Goal: Task Accomplishment & Management: Complete application form

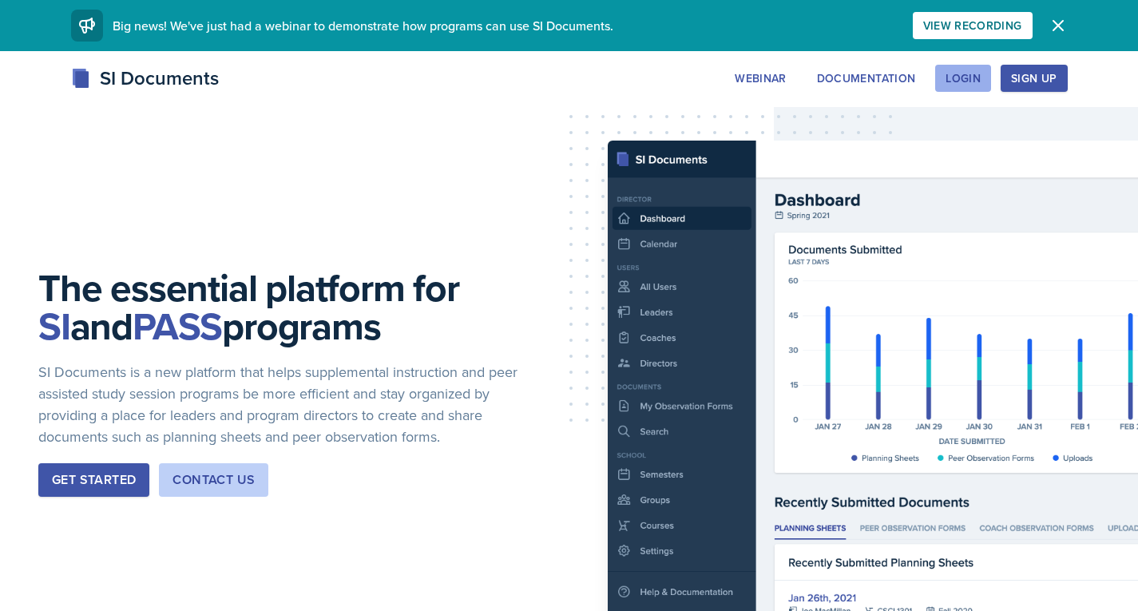
click at [988, 74] on button "Login" at bounding box center [963, 78] width 56 height 27
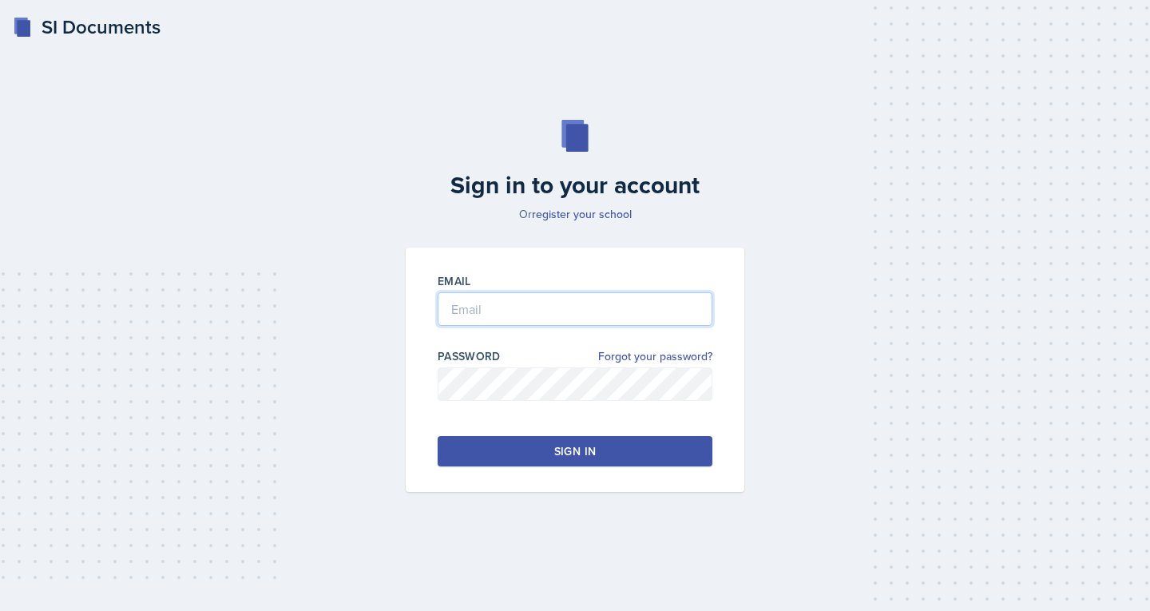
click at [555, 308] on input "email" at bounding box center [575, 309] width 275 height 34
type input "connor.sivley@bobcats.gcsu.edu"
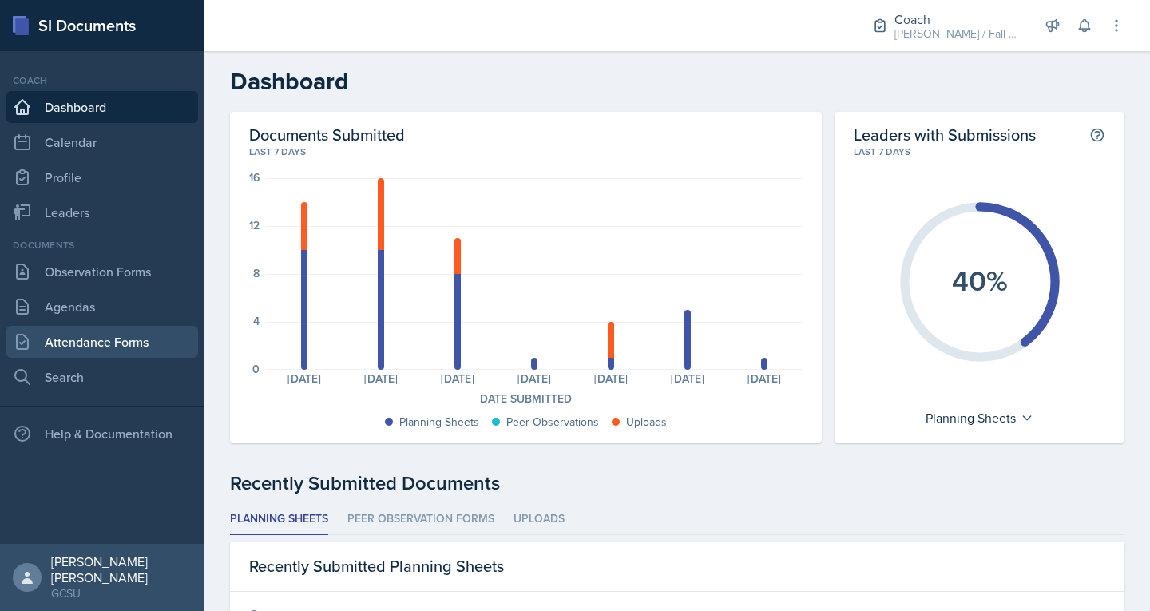
click at [75, 331] on link "Attendance Forms" at bounding box center [102, 342] width 192 height 32
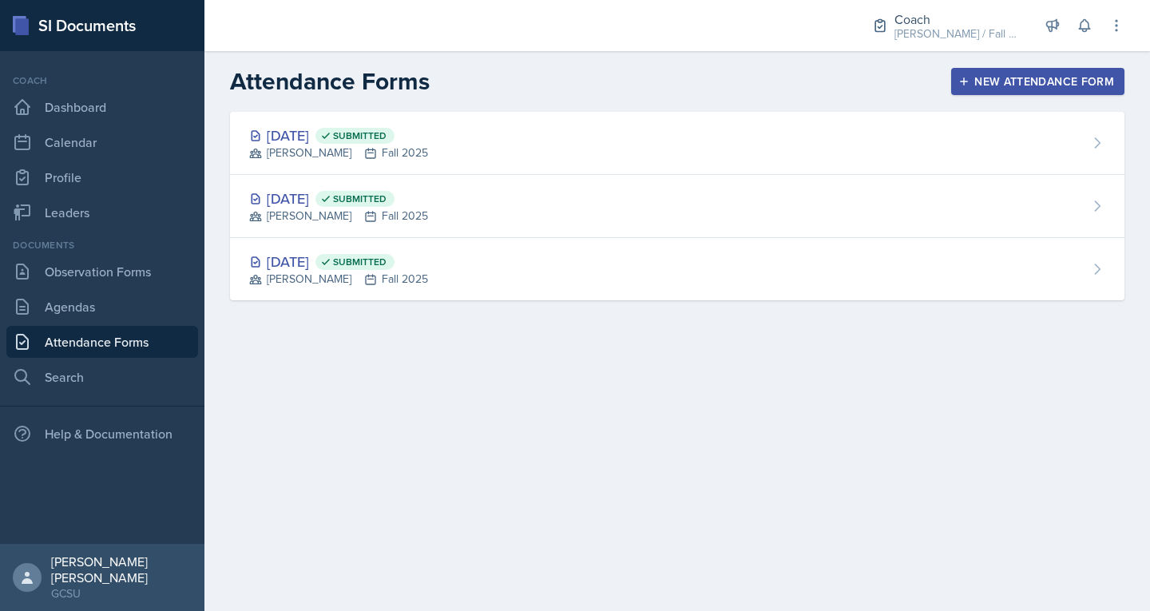
click at [1079, 78] on div "New Attendance Form" at bounding box center [1038, 81] width 153 height 13
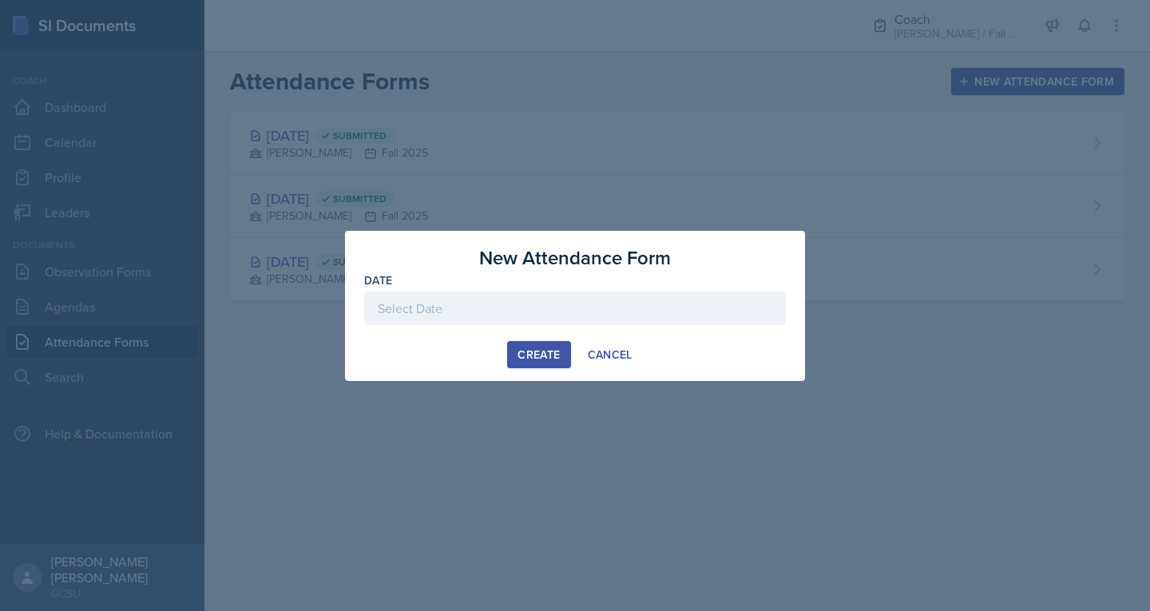
click at [485, 288] on div "Date" at bounding box center [575, 306] width 422 height 69
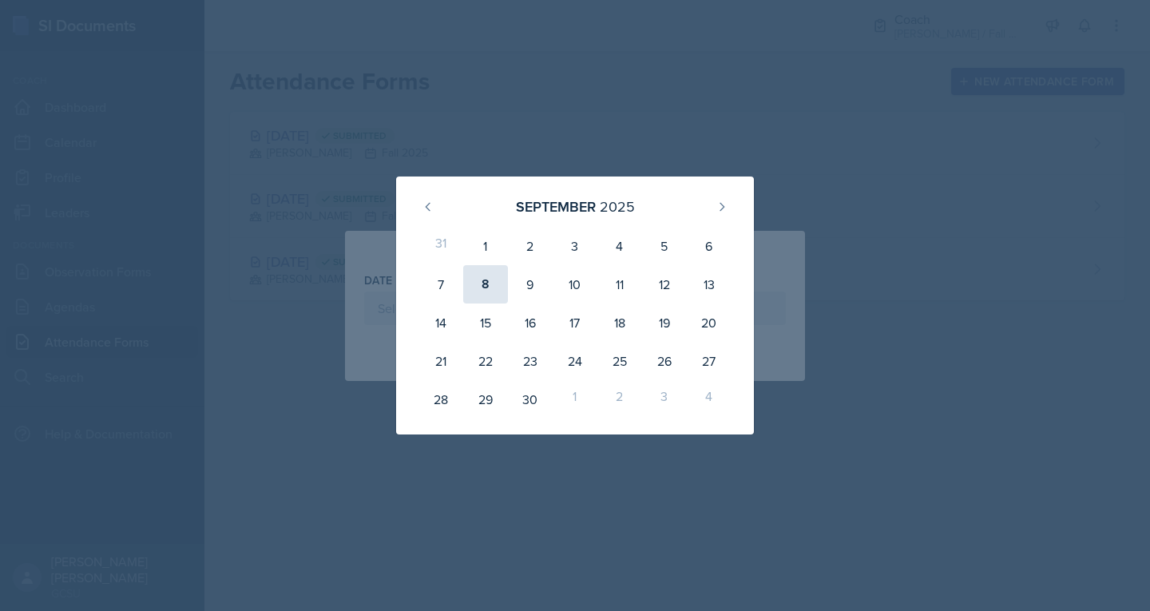
click at [486, 297] on div "8" at bounding box center [485, 284] width 45 height 38
type input "September 8th, 2025"
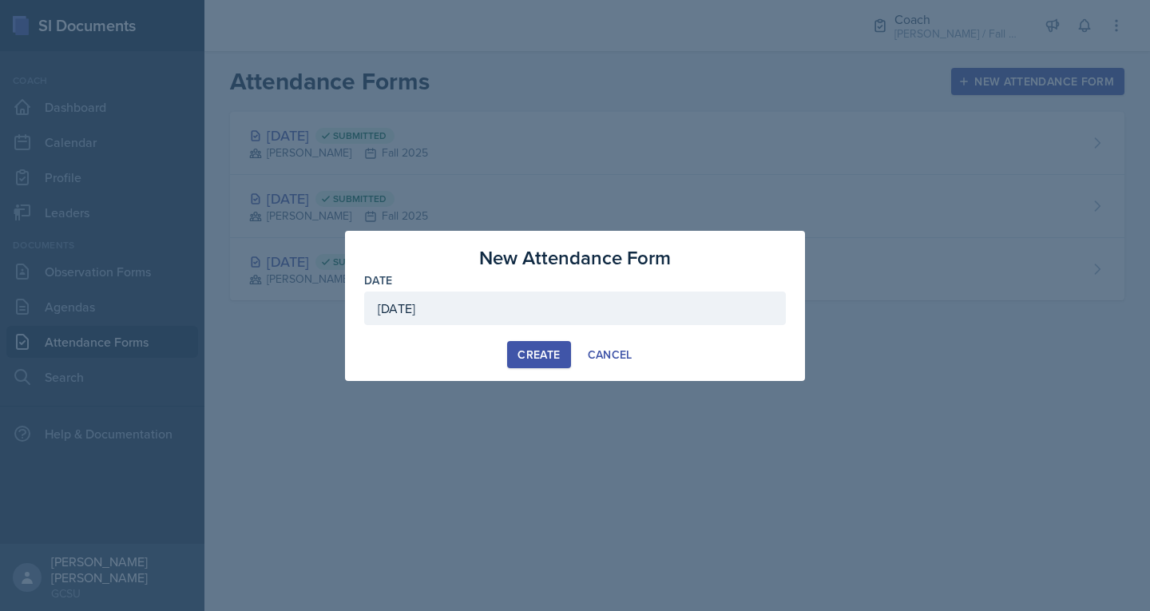
click at [522, 351] on div "Create" at bounding box center [539, 354] width 42 height 13
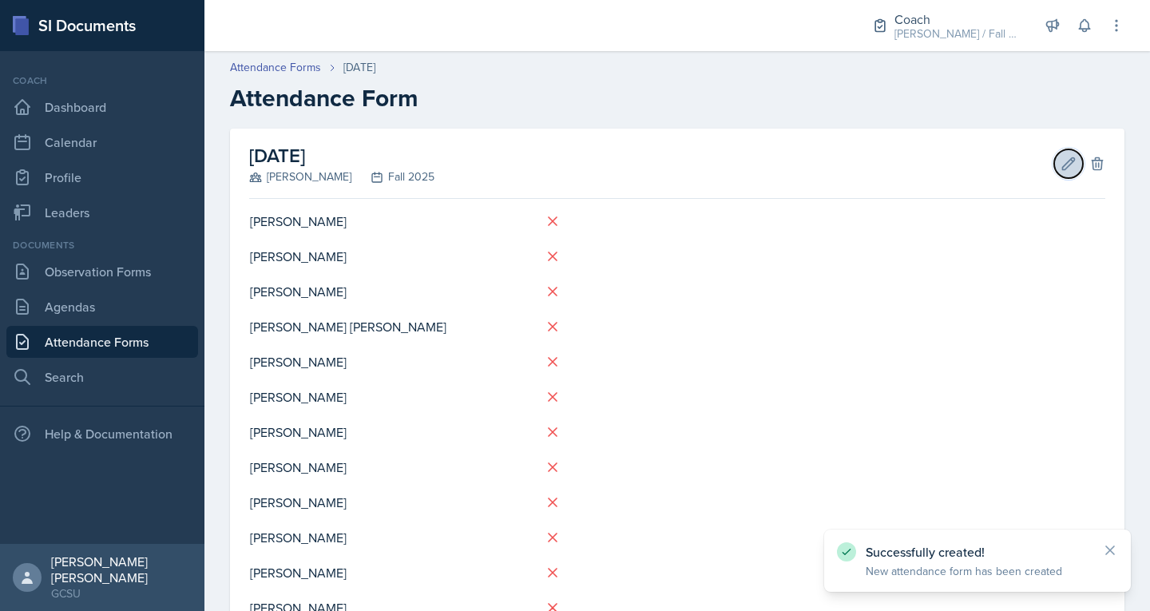
click at [1061, 168] on icon at bounding box center [1069, 164] width 16 height 16
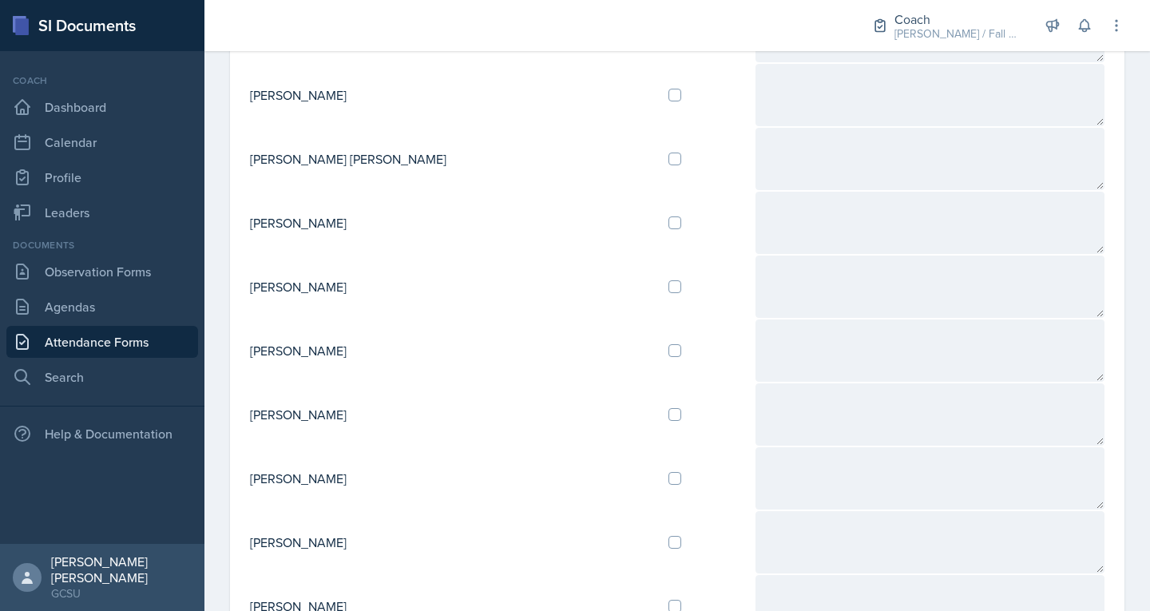
scroll to position [278, 0]
click at [668, 351] on input "checkbox" at bounding box center [674, 349] width 13 height 13
checkbox input "true"
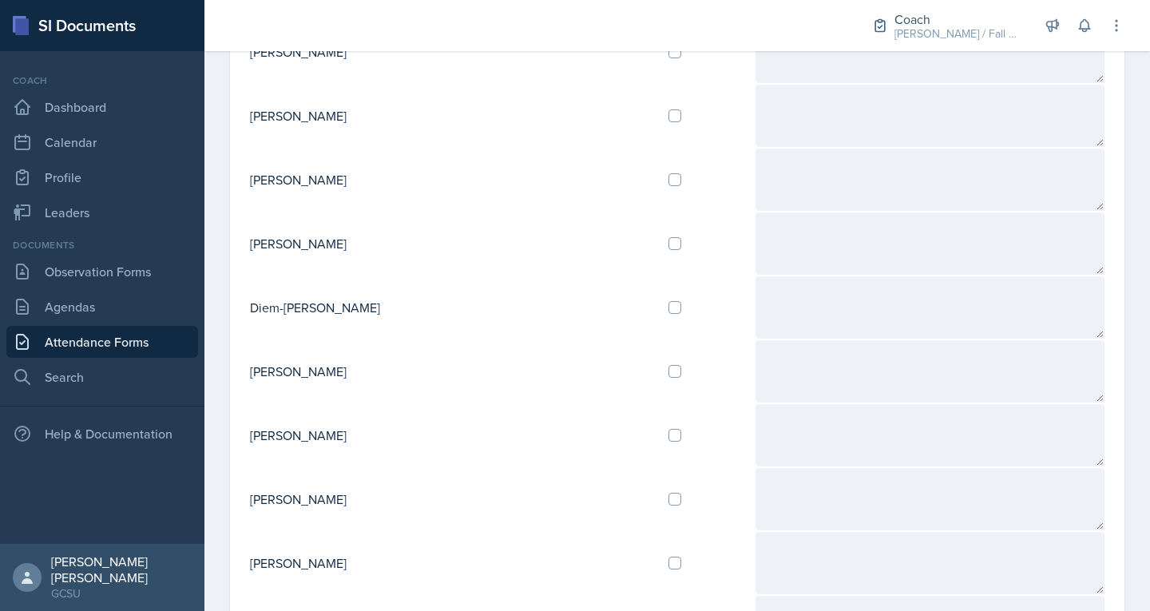
scroll to position [803, 0]
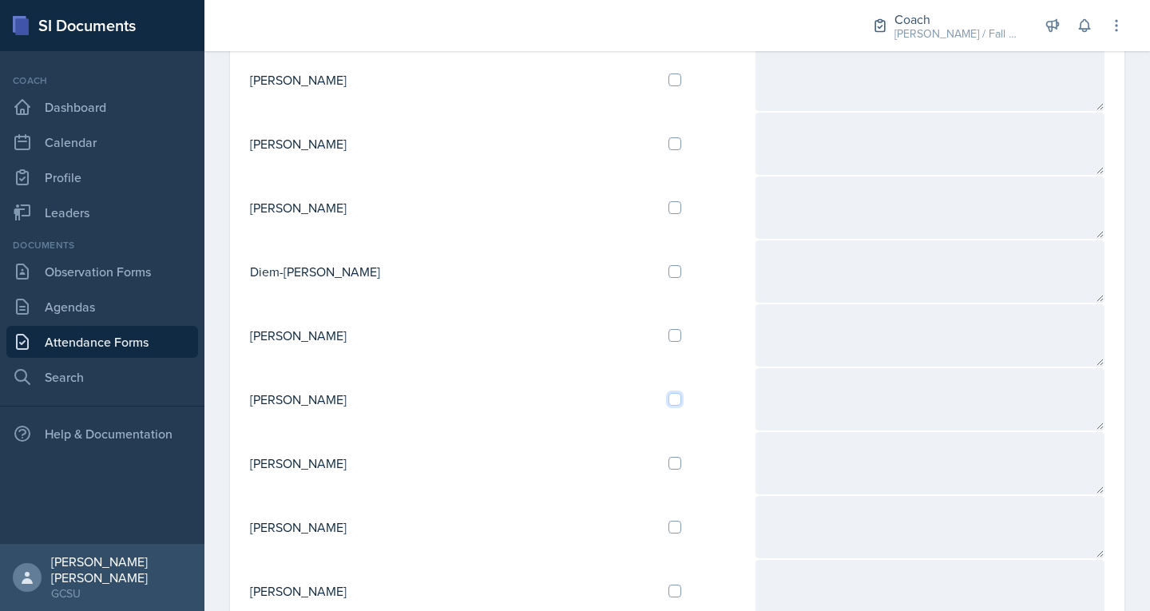
click at [668, 396] on input "checkbox" at bounding box center [674, 399] width 13 height 13
checkbox input "true"
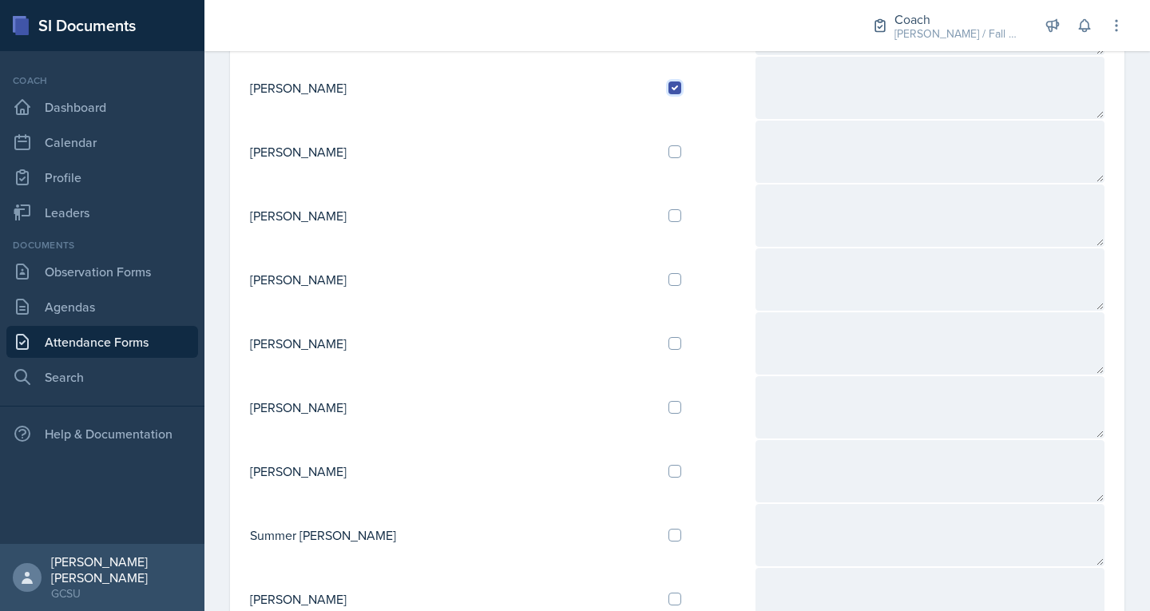
scroll to position [1116, 0]
click at [668, 410] on input "checkbox" at bounding box center [674, 406] width 13 height 13
checkbox input "true"
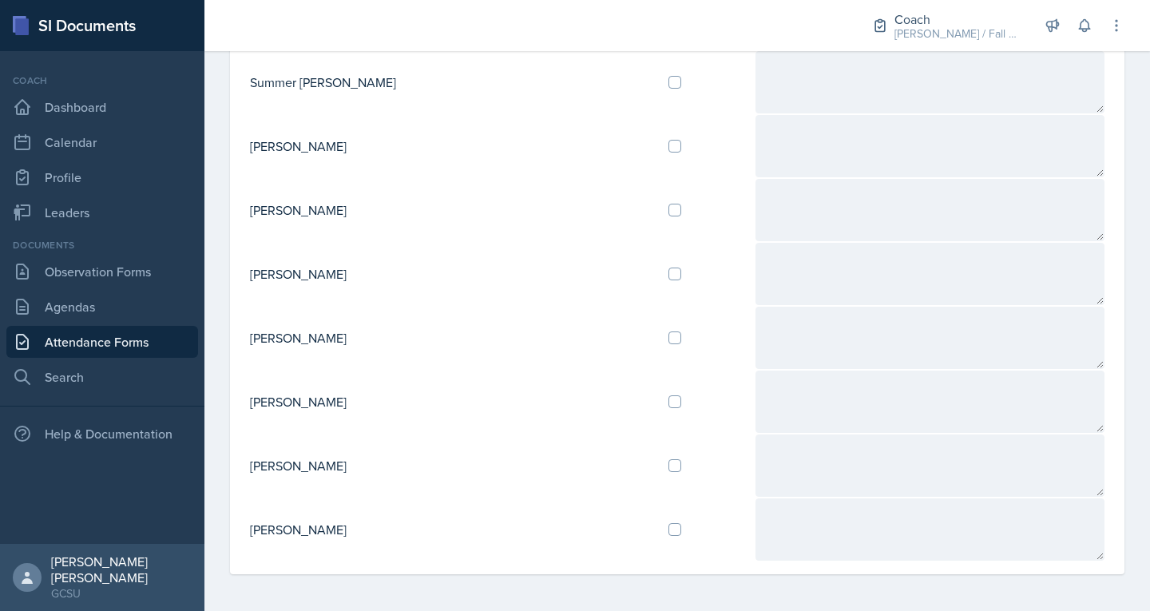
scroll to position [1569, 0]
click at [668, 145] on input "checkbox" at bounding box center [674, 144] width 13 height 13
checkbox input "true"
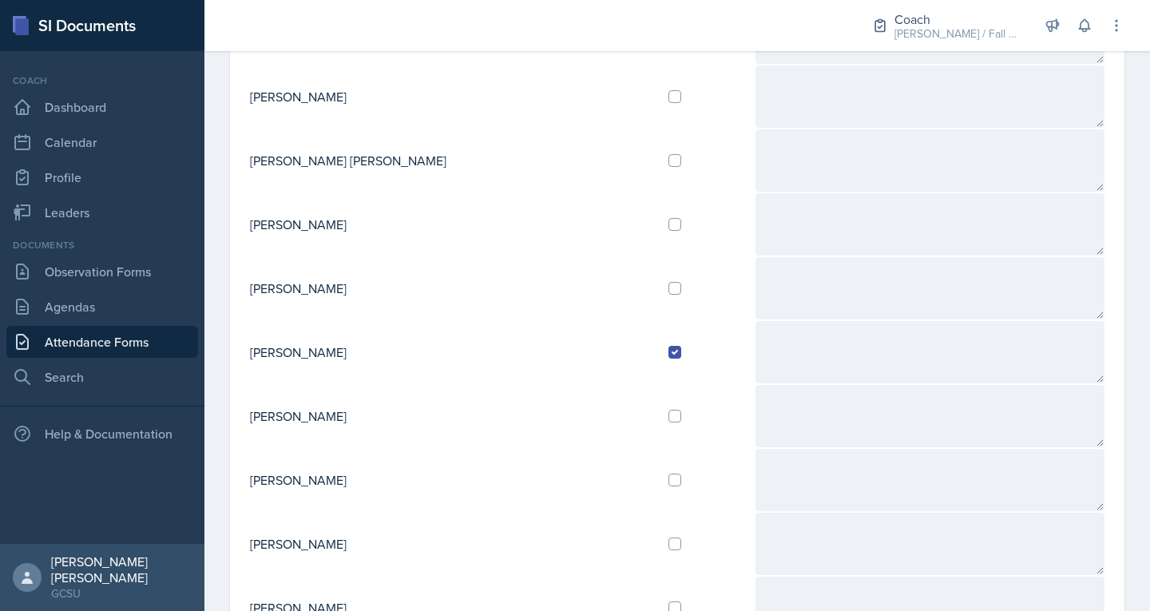
scroll to position [276, 0]
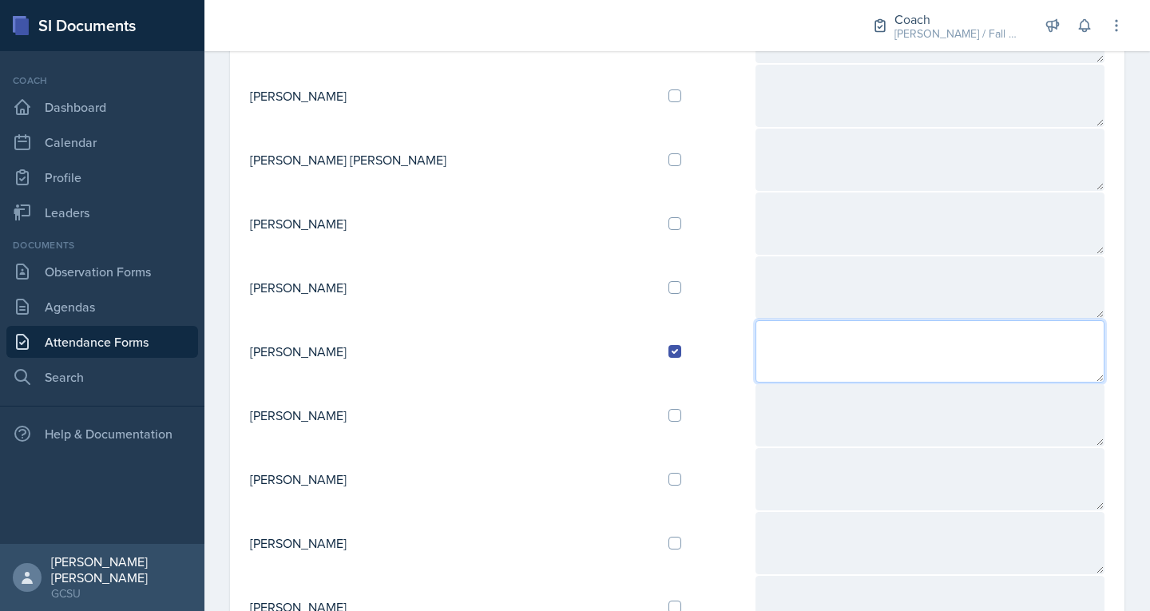
click at [756, 352] on textarea at bounding box center [931, 351] width 350 height 62
type textarea ":"
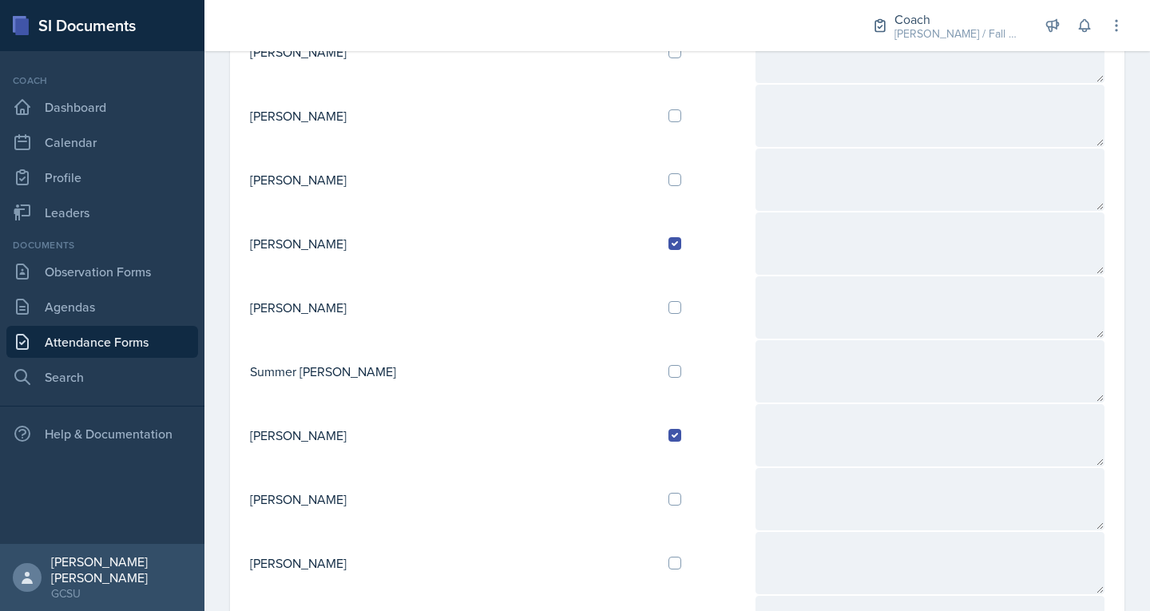
scroll to position [1289, 0]
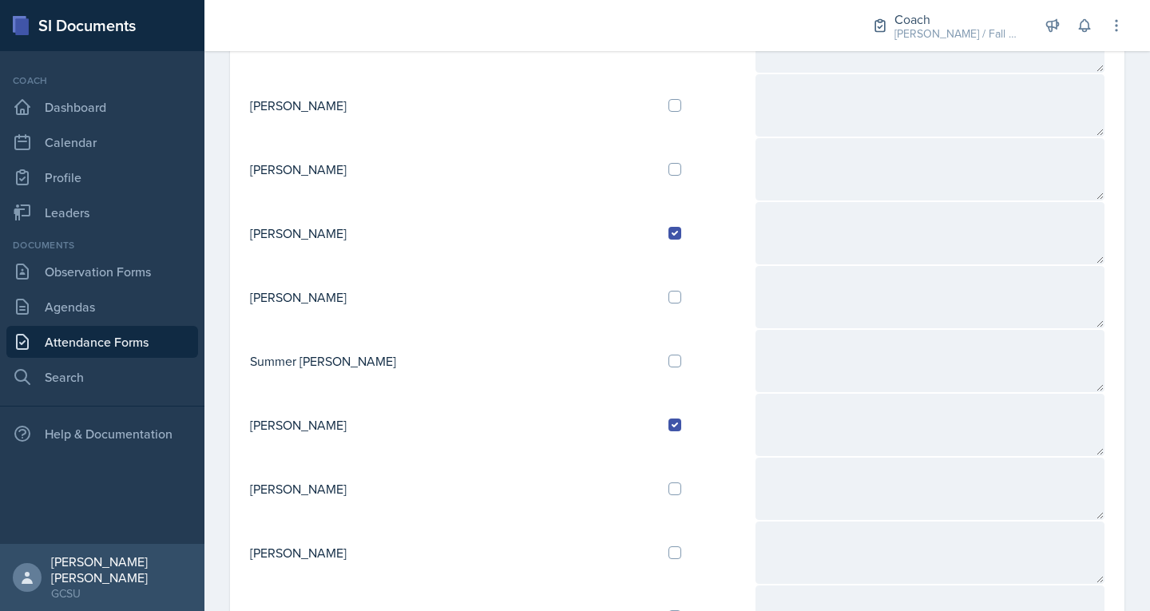
type textarea "C: Only had one session last week and hes doing all good. Hes gonna have a test…"
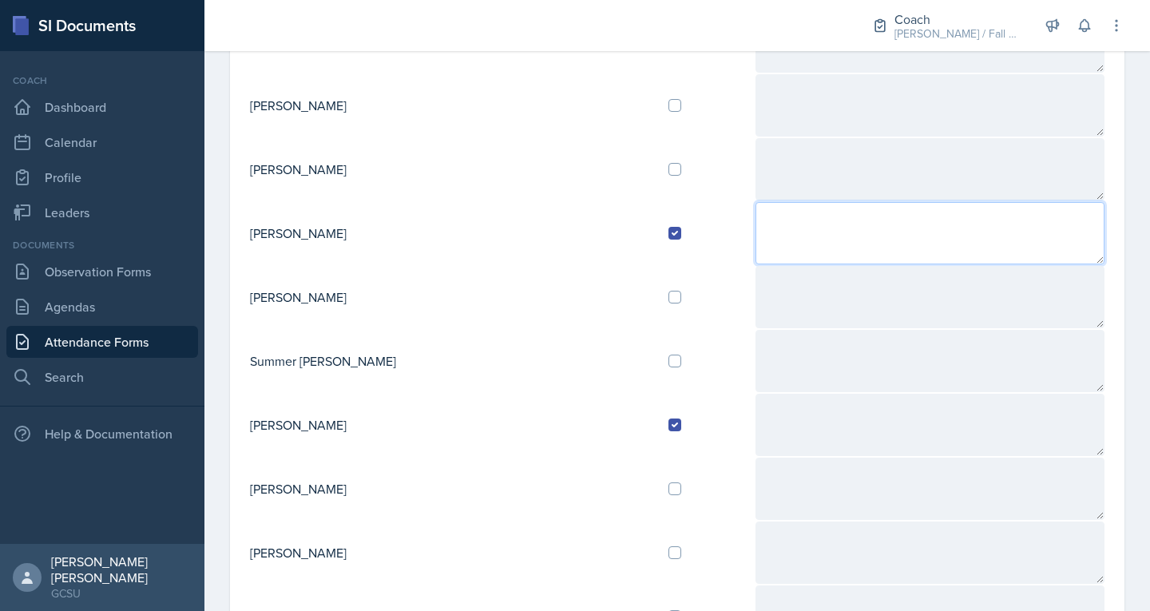
click at [756, 238] on textarea at bounding box center [931, 233] width 350 height 62
click at [777, 244] on textarea "C: First sessions didnt go perfect bc the course content is really hard right n…" at bounding box center [931, 233] width 350 height 62
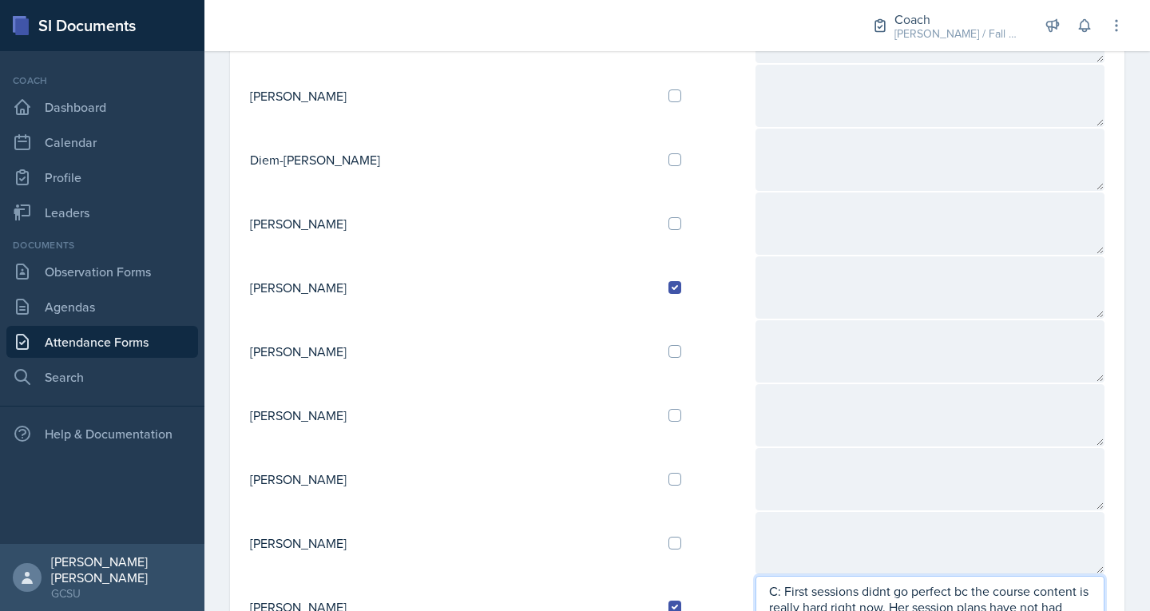
scroll to position [916, 0]
type textarea "C: First sessions didnt go perfect bc the course content is really hard right n…"
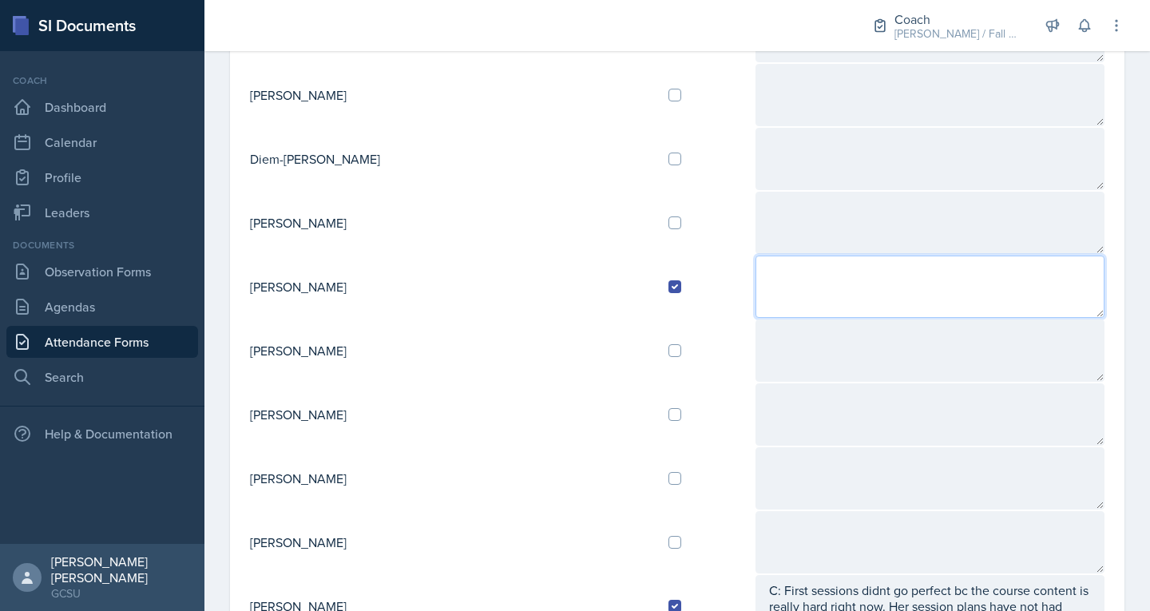
click at [795, 284] on textarea at bounding box center [931, 287] width 350 height 62
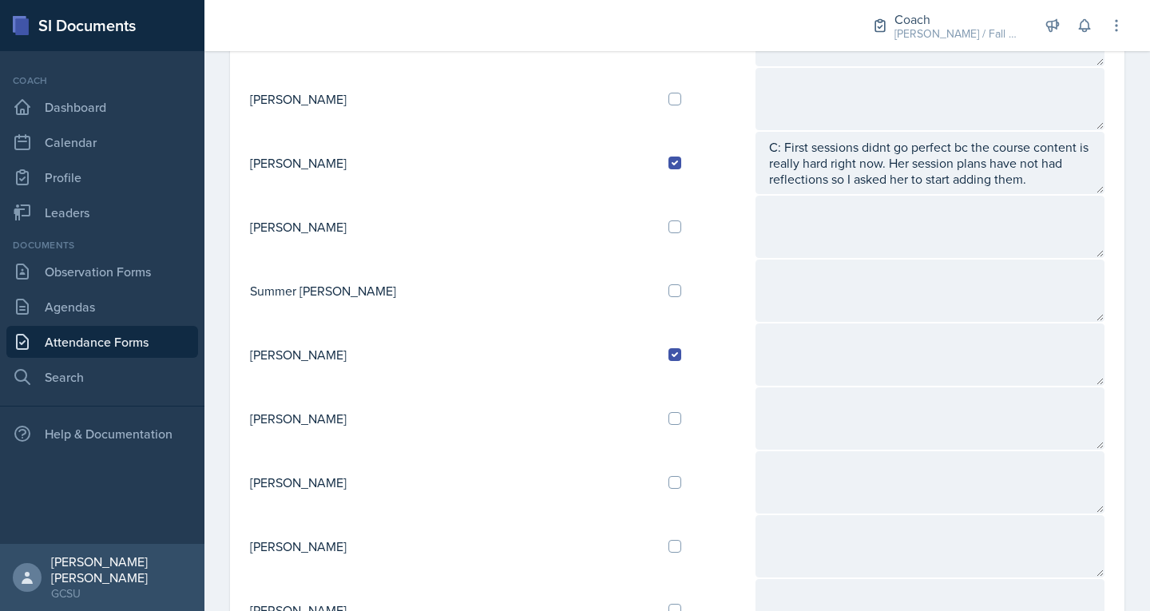
scroll to position [1569, 0]
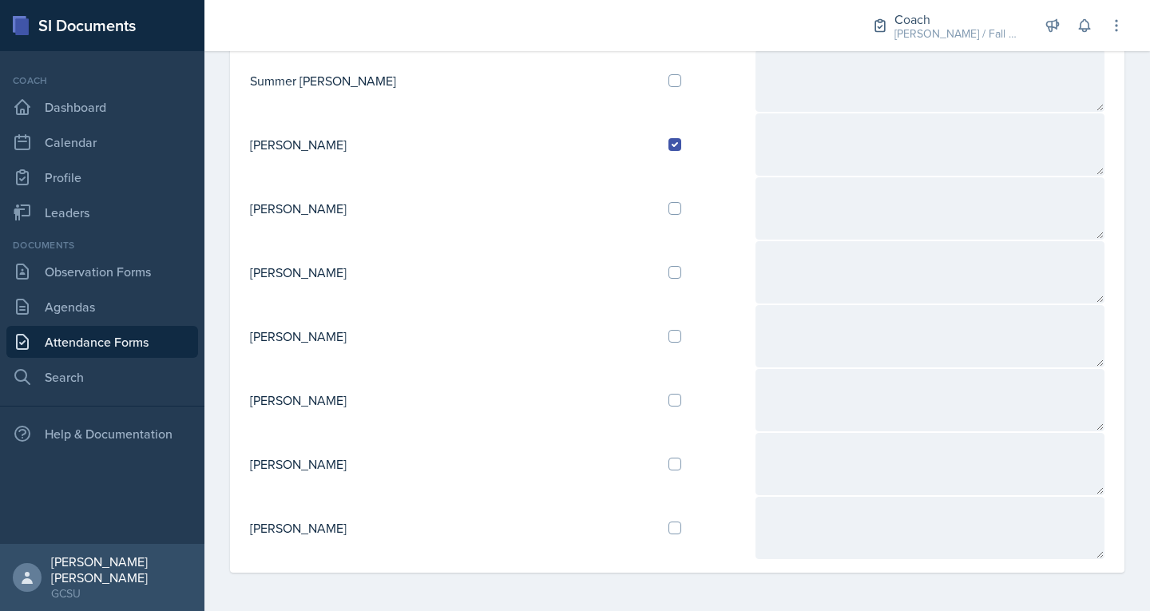
type textarea "C: I covered her session last week and it went well. Planning sheet is is gorge…"
click at [668, 531] on input "checkbox" at bounding box center [674, 528] width 13 height 13
checkbox input "true"
click at [656, 453] on td at bounding box center [705, 464] width 98 height 64
click at [656, 456] on td at bounding box center [705, 464] width 98 height 64
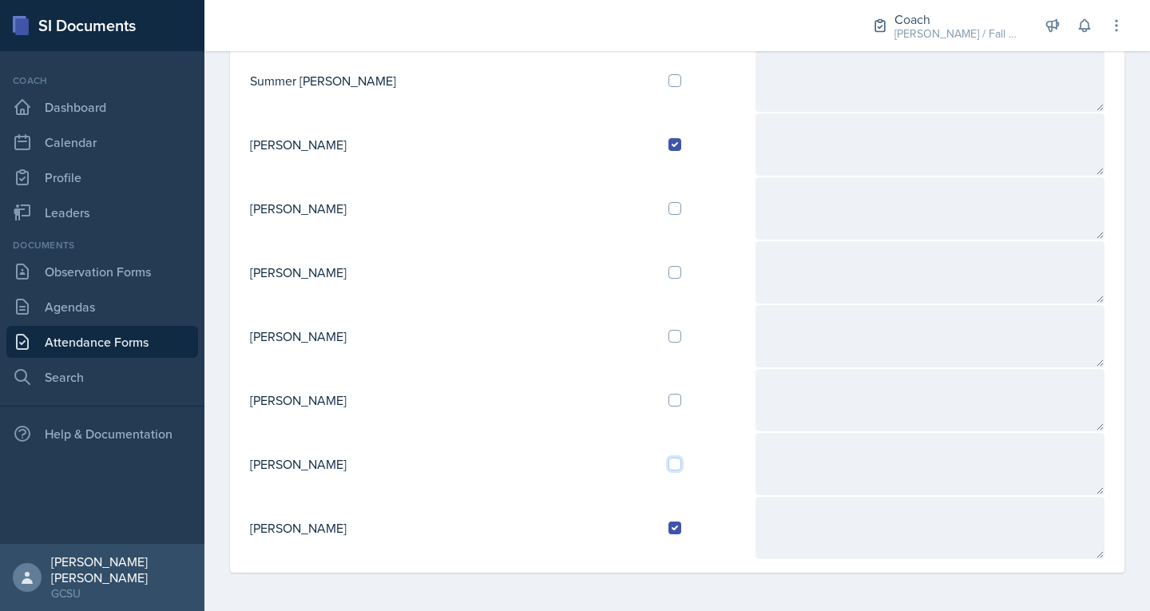
click at [668, 465] on input "checkbox" at bounding box center [674, 464] width 13 height 13
checkbox input "true"
click at [656, 340] on td at bounding box center [705, 336] width 98 height 64
click at [668, 338] on input "checkbox" at bounding box center [674, 336] width 13 height 13
checkbox input "true"
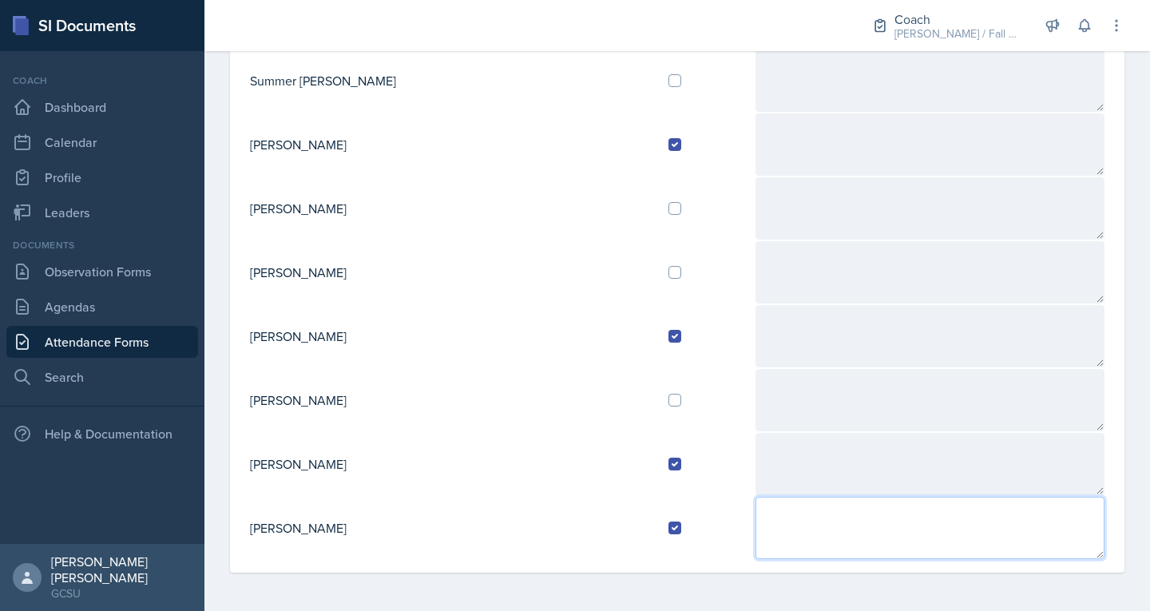
click at [756, 515] on textarea at bounding box center [931, 528] width 350 height 62
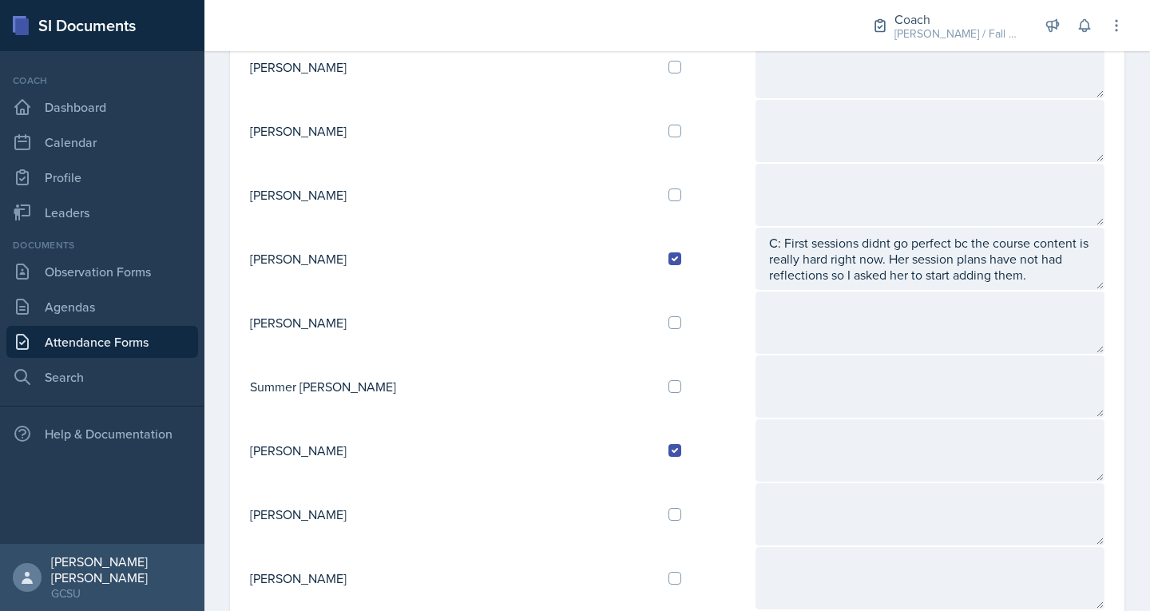
scroll to position [1263, 0]
type textarea "C: Sessions went well and more people are coming bc of test anxiety. She has no…"
click at [668, 322] on div at bounding box center [704, 323] width 73 height 13
click at [668, 322] on input "checkbox" at bounding box center [674, 323] width 13 height 13
checkbox input "true"
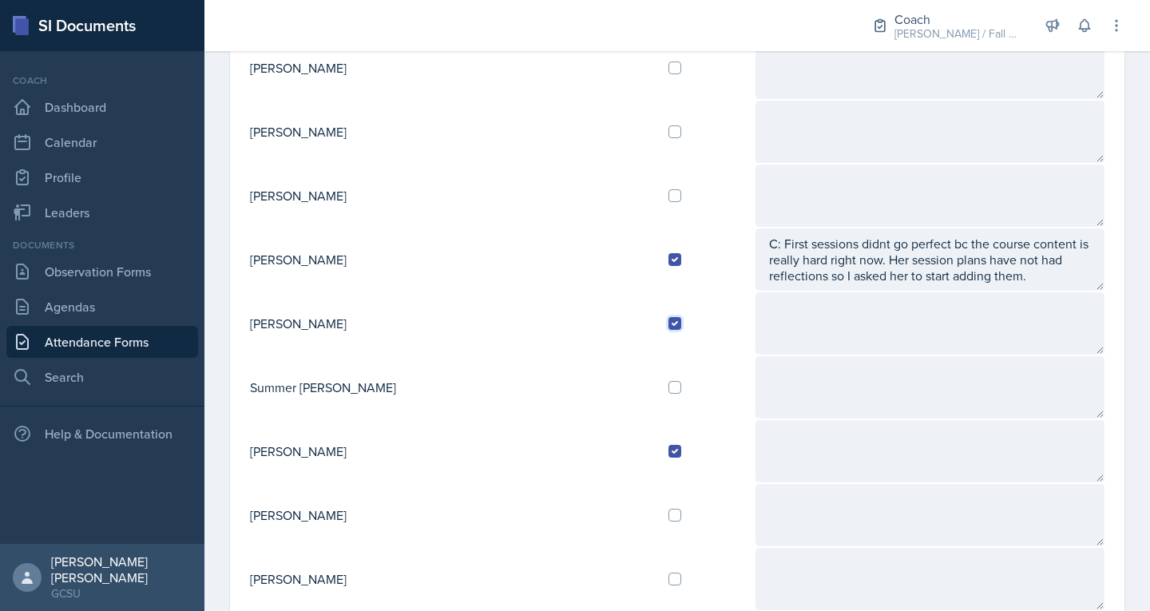
scroll to position [1569, 0]
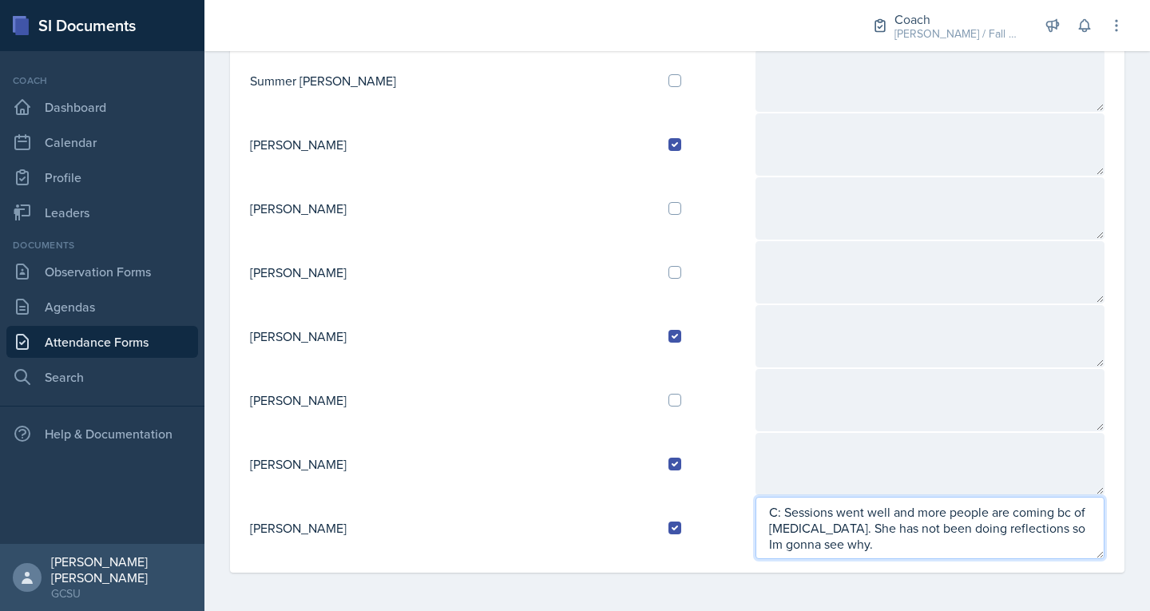
click at [1016, 525] on textarea "C: Sessions went well and more people are coming bc of test anxiety. She has no…" at bounding box center [931, 528] width 350 height 62
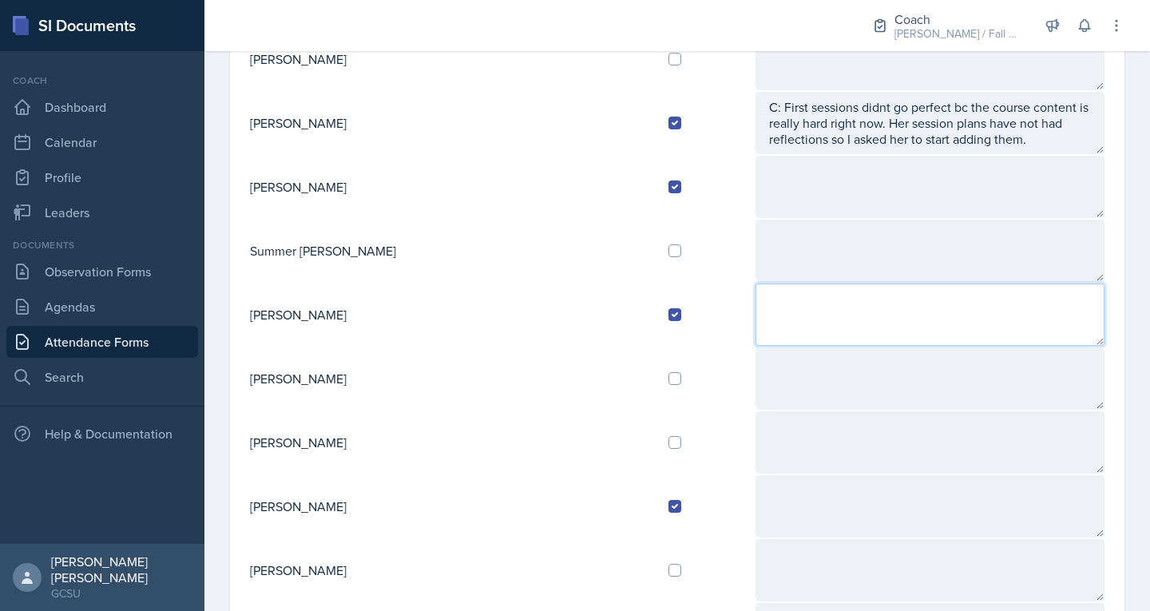
click at [756, 297] on textarea at bounding box center [931, 315] width 350 height 62
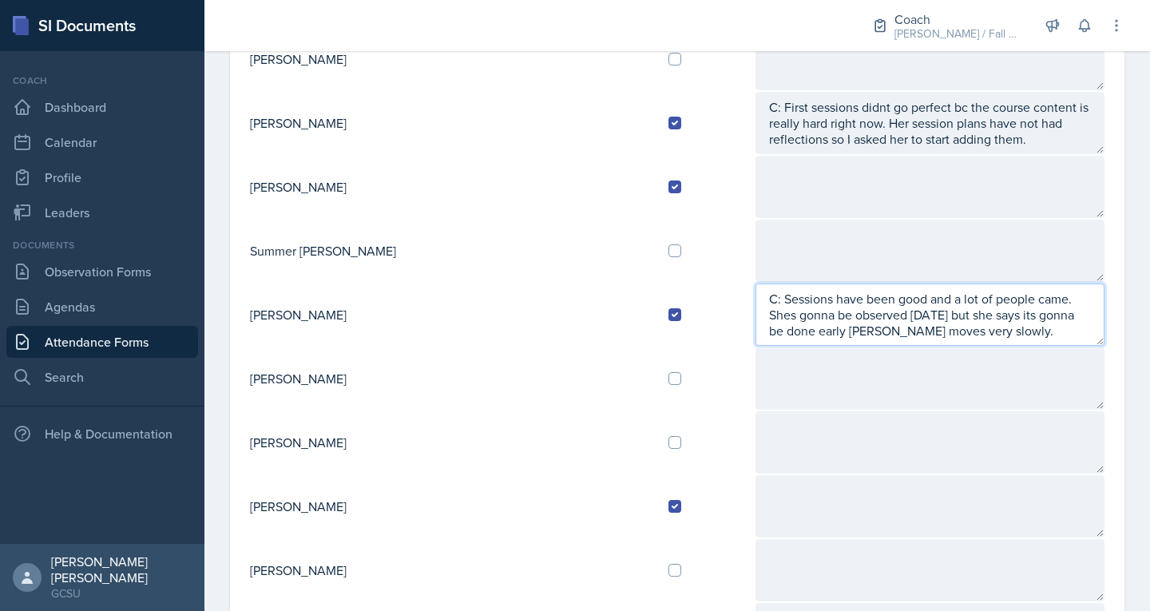
type textarea "C: Sessions have been good and a lot of people came. Shes gonna be observed tom…"
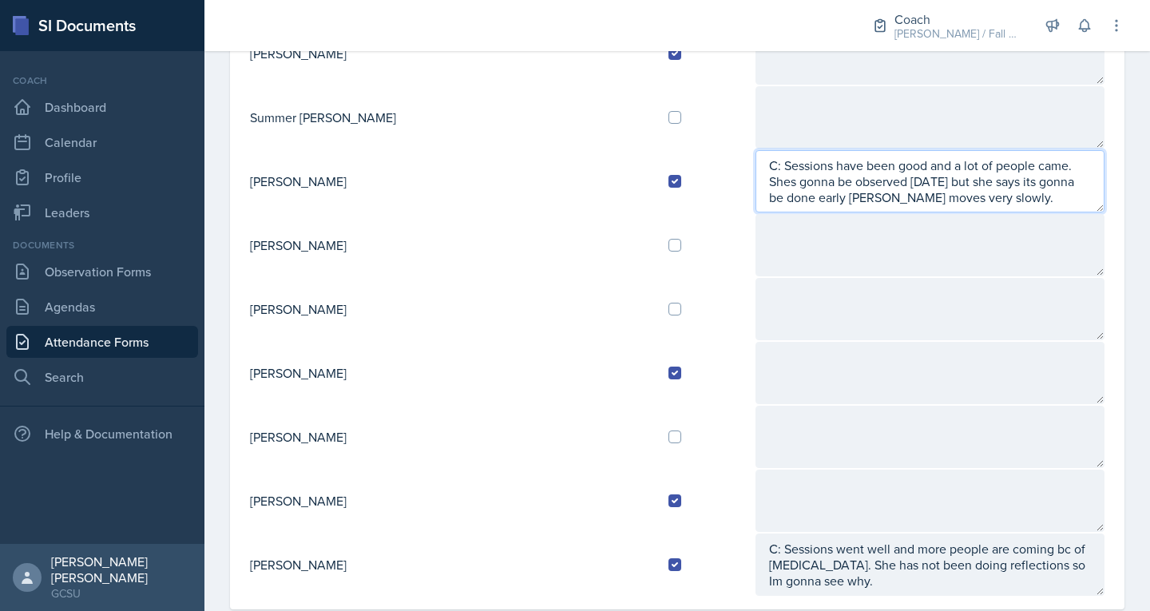
scroll to position [1569, 0]
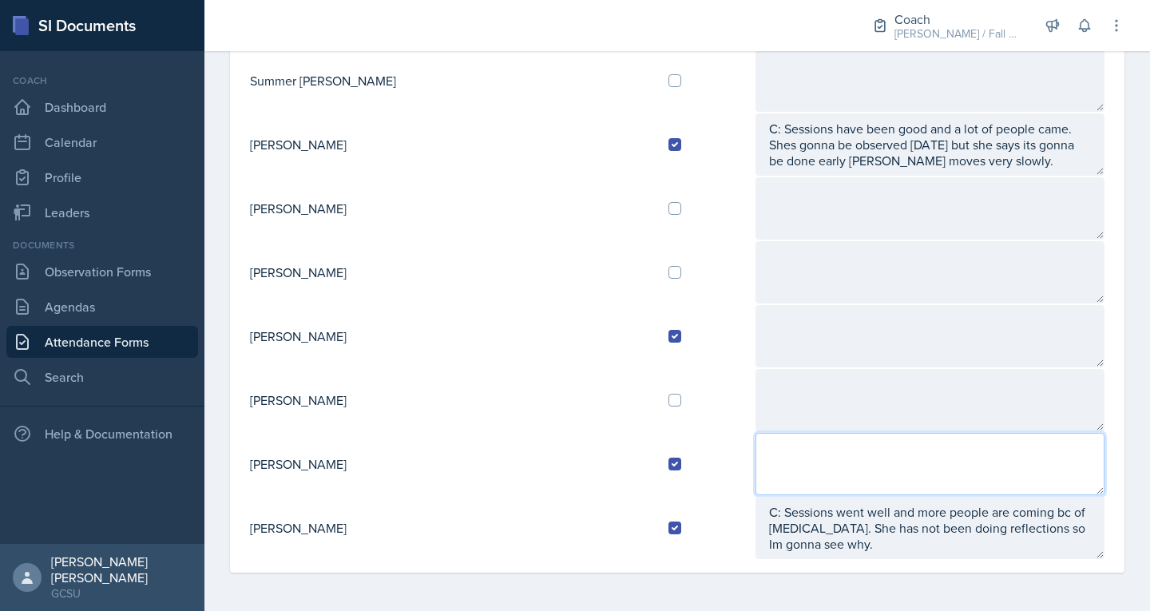
click at [756, 457] on textarea at bounding box center [931, 464] width 350 height 62
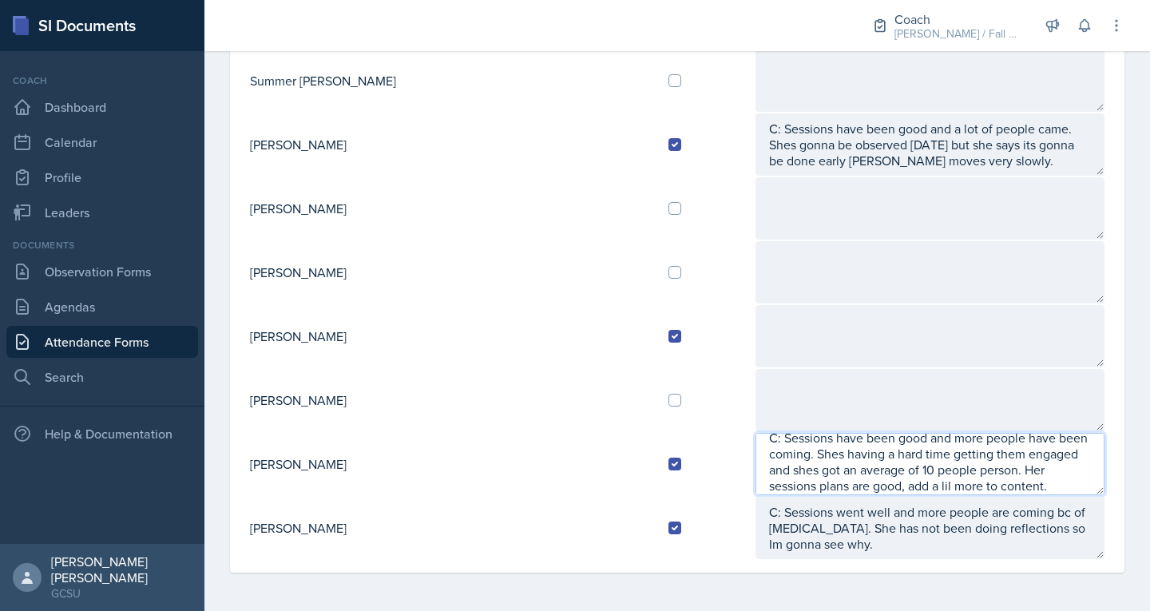
type textarea "C: Sessions have been good and more people have been coming. Shes having a hard…"
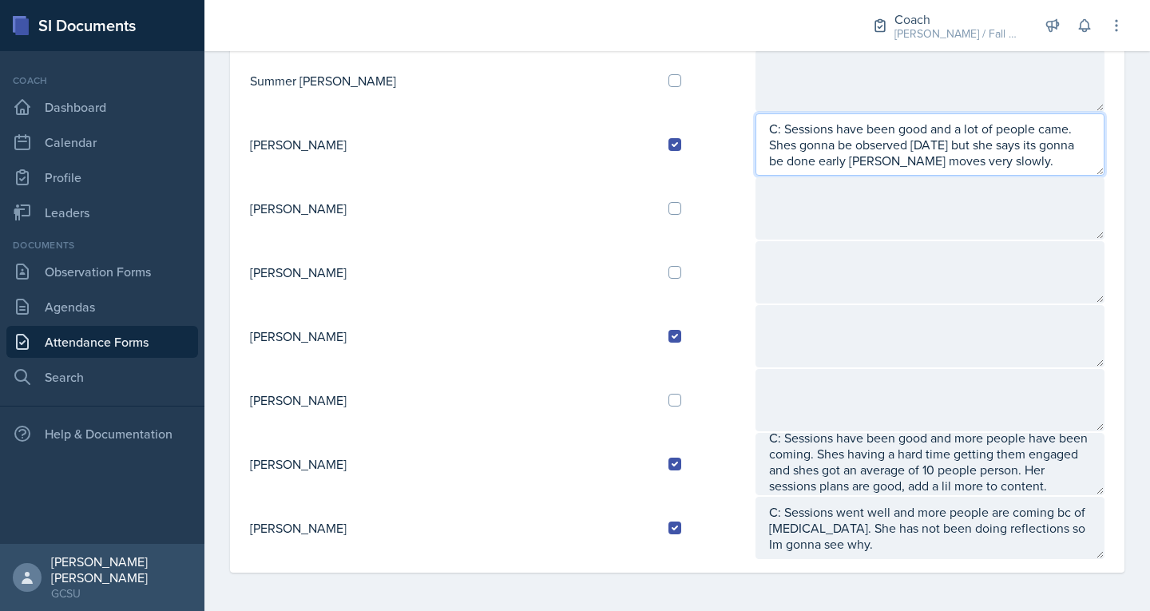
click at [859, 161] on textarea "C: Sessions have been good and a lot of people came. Shes gonna be observed tom…" at bounding box center [931, 144] width 350 height 62
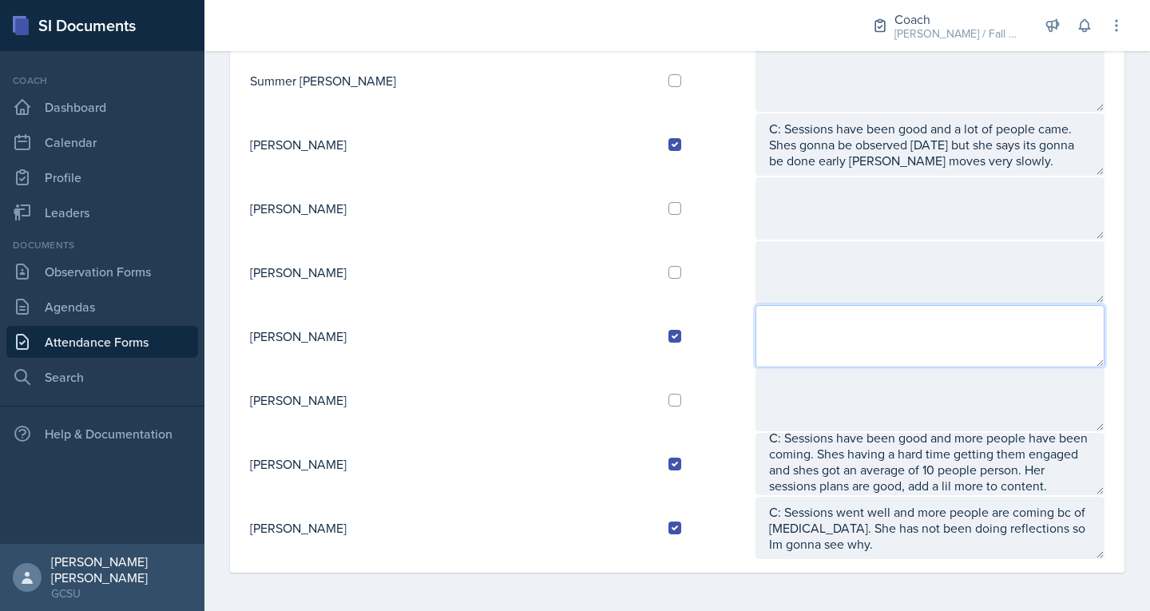
click at [756, 331] on textarea at bounding box center [931, 336] width 350 height 62
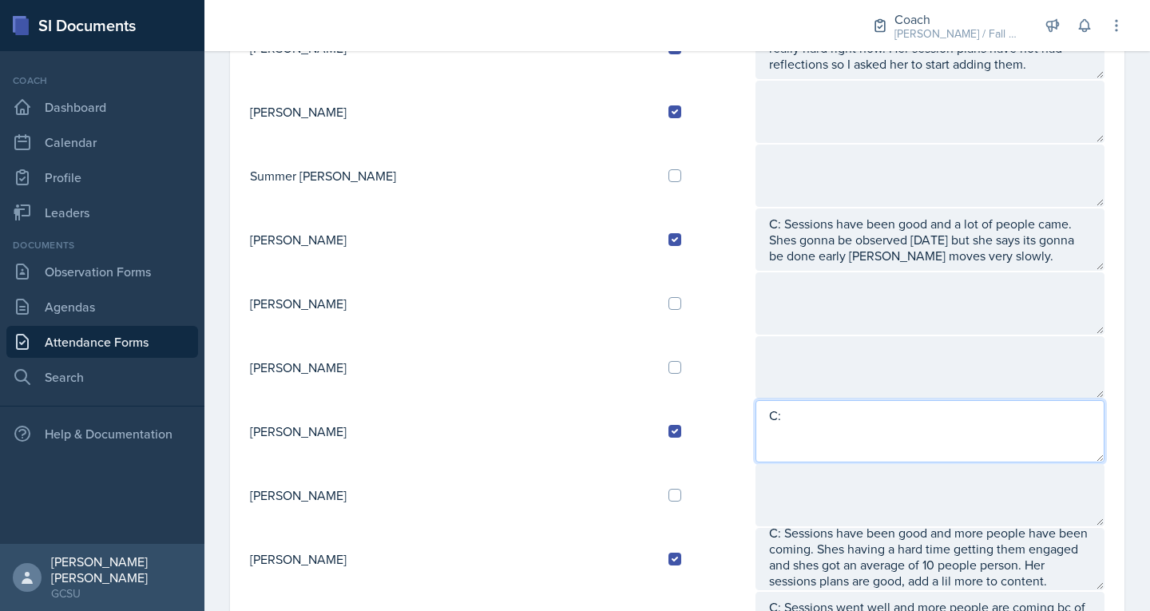
scroll to position [1475, 0]
click at [884, 417] on textarea "C: Her sessions have been" at bounding box center [931, 430] width 350 height 62
click at [1020, 417] on textarea "C: Her sessions have been great with 15 people coming to nice to the last sessi…" at bounding box center [931, 430] width 350 height 62
click at [876, 447] on textarea "C: Her sessions have been great with 15 people coming to the last session" at bounding box center [931, 430] width 350 height 62
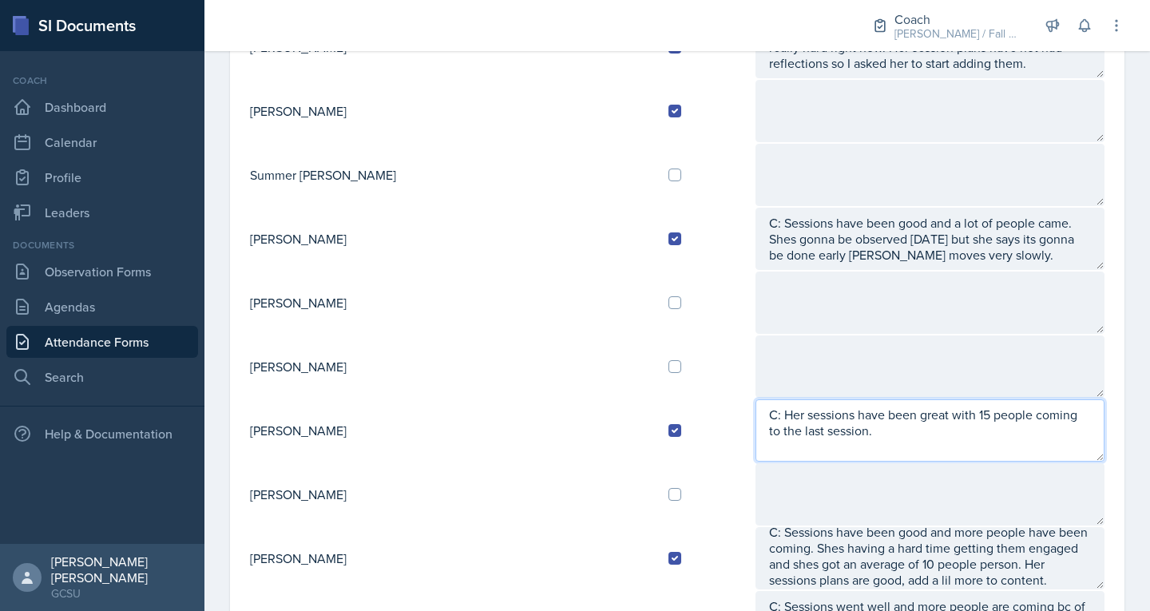
type textarea "C: Her sessions have been great with 15 people coming to the last session."
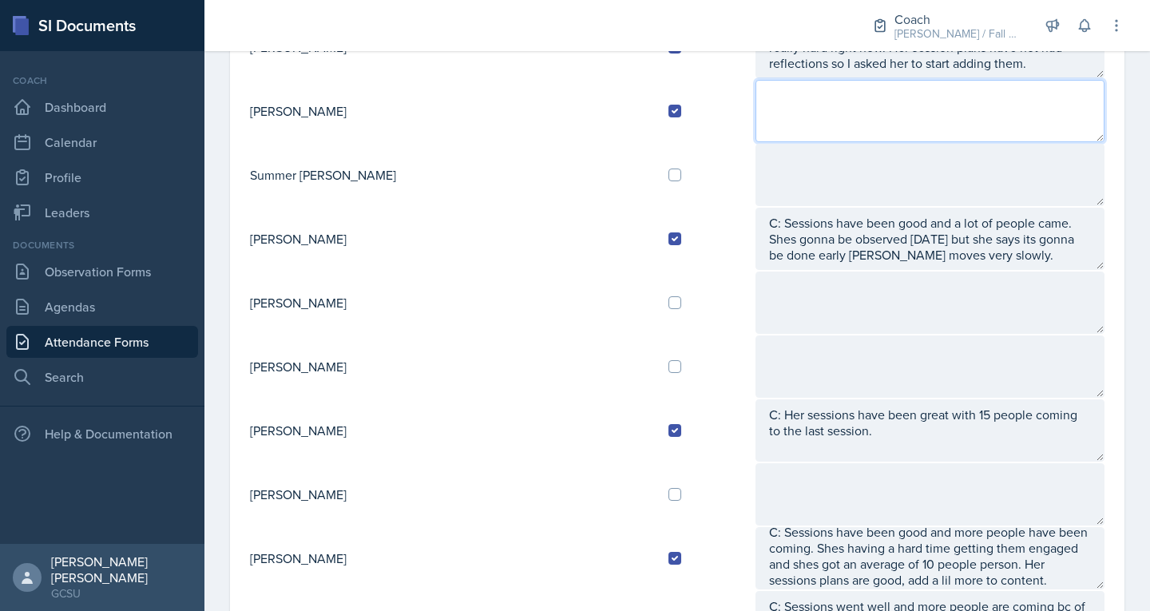
click at [756, 115] on textarea at bounding box center [931, 111] width 350 height 62
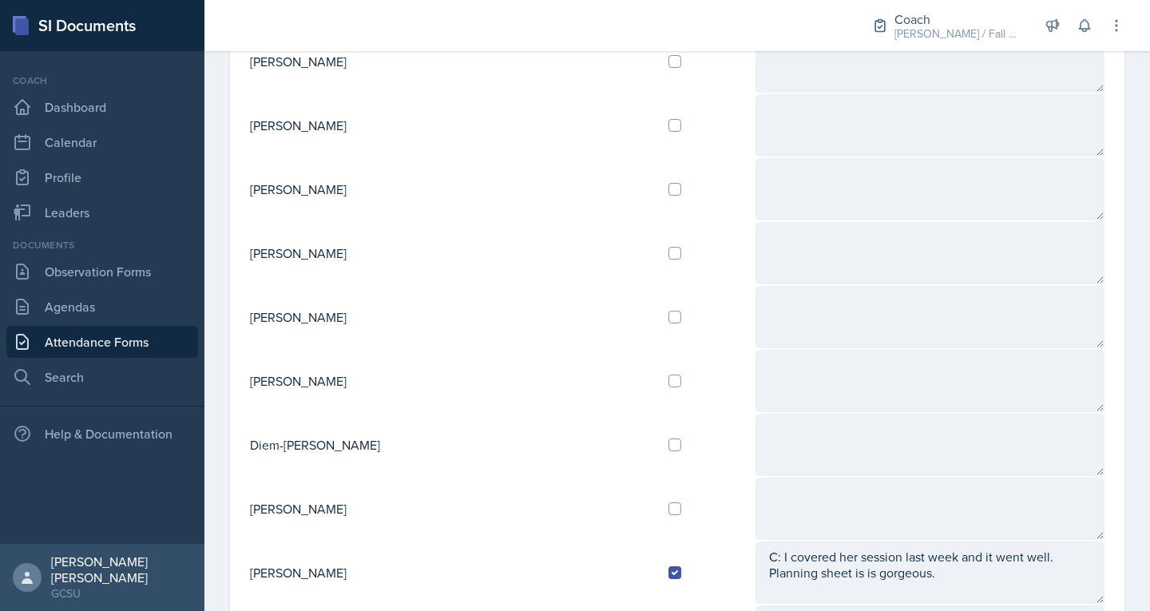
scroll to position [632, 0]
type textarea "C: 2-3 people have been coming and most of them are seniors. We still cant see …"
click at [668, 311] on input "checkbox" at bounding box center [674, 315] width 13 height 13
checkbox input "true"
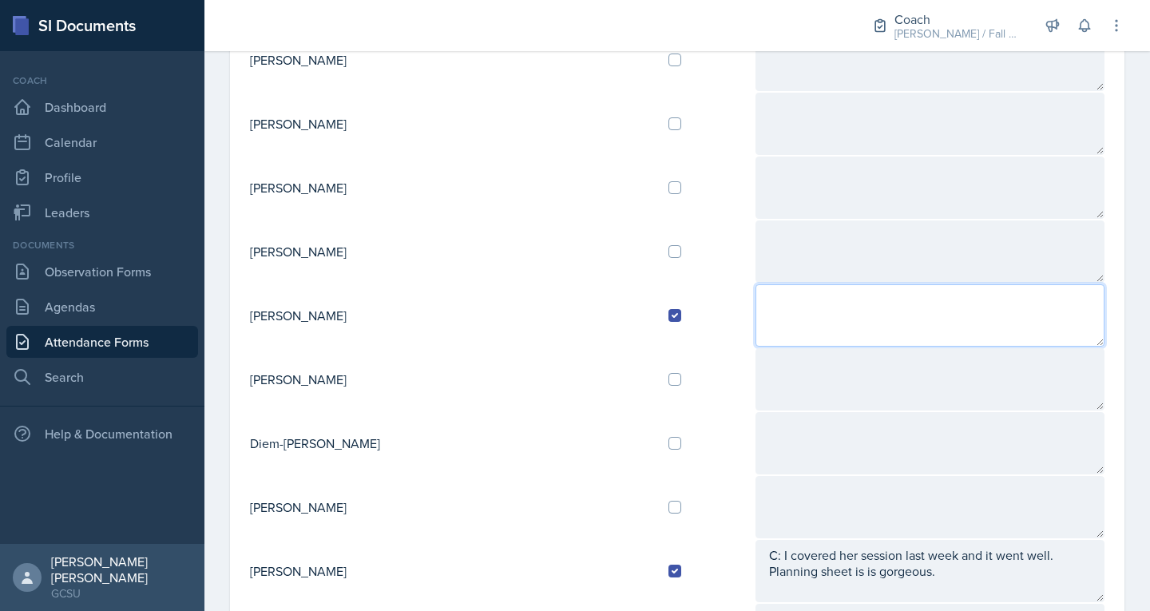
click at [756, 314] on textarea at bounding box center [931, 315] width 350 height 62
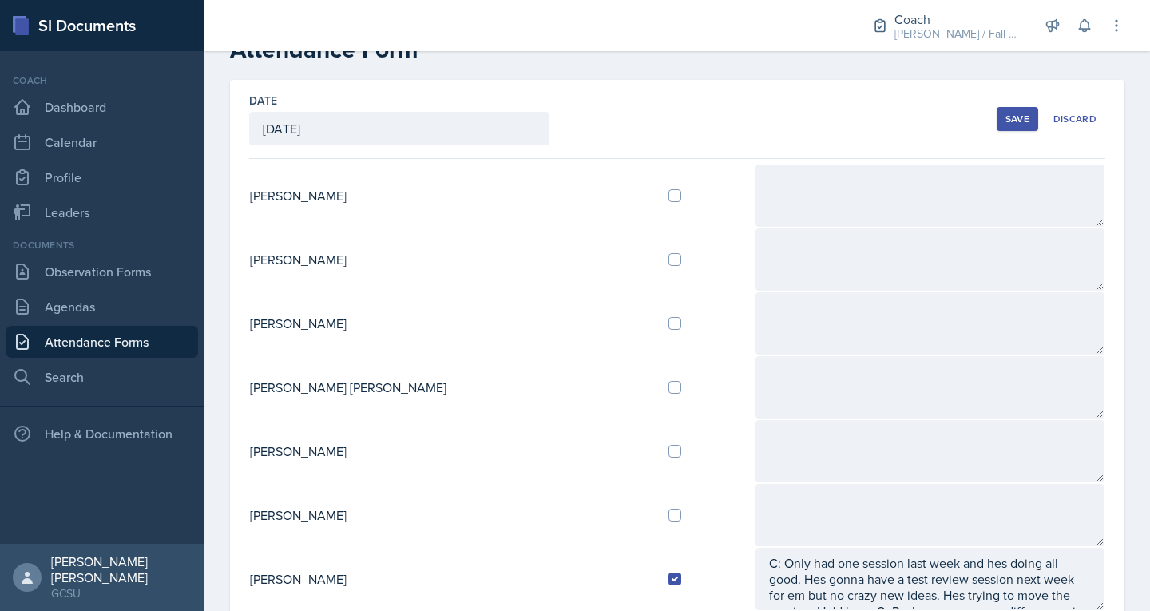
scroll to position [0, 0]
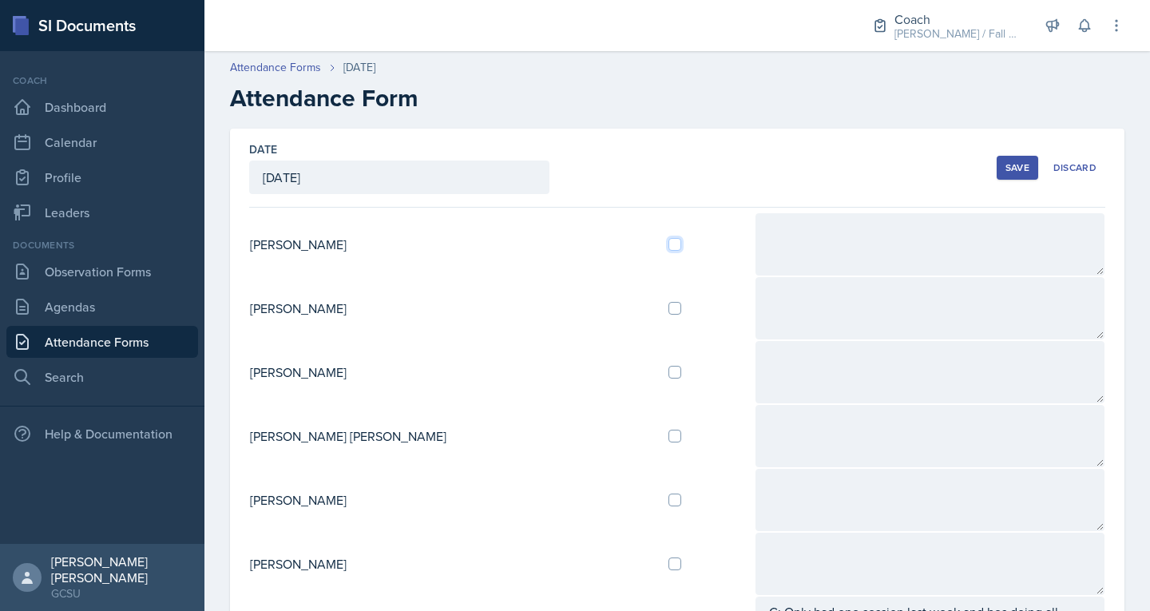
click at [668, 241] on input "checkbox" at bounding box center [674, 244] width 13 height 13
click at [656, 252] on td at bounding box center [705, 244] width 98 height 64
click at [668, 242] on input "checkbox" at bounding box center [674, 244] width 13 height 13
checkbox input "false"
click at [668, 431] on input "checkbox" at bounding box center [674, 436] width 13 height 13
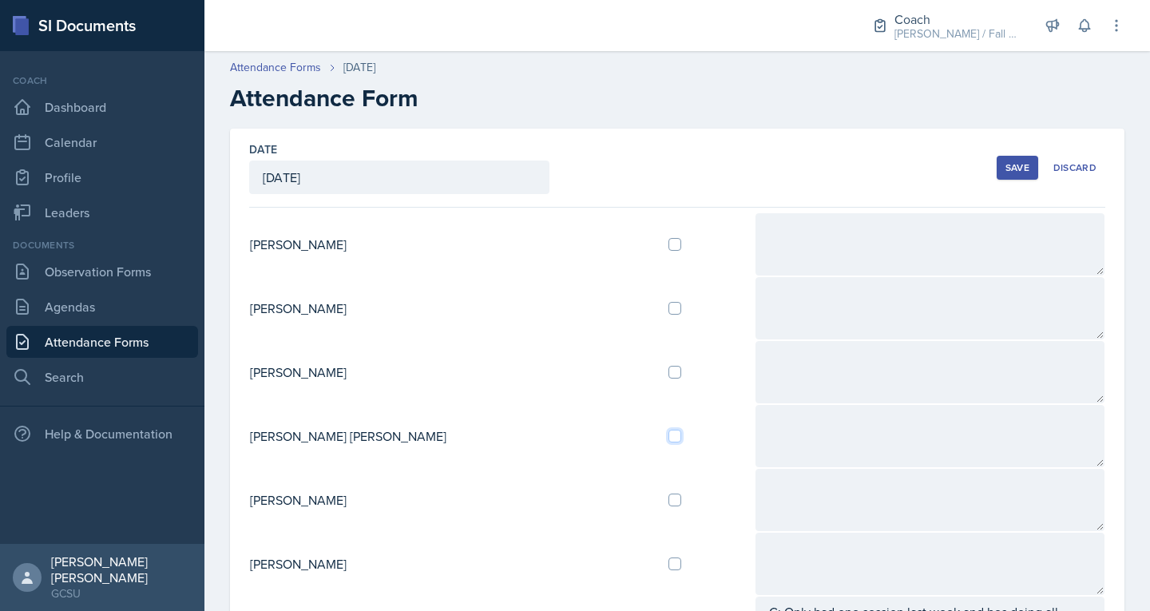
checkbox input "true"
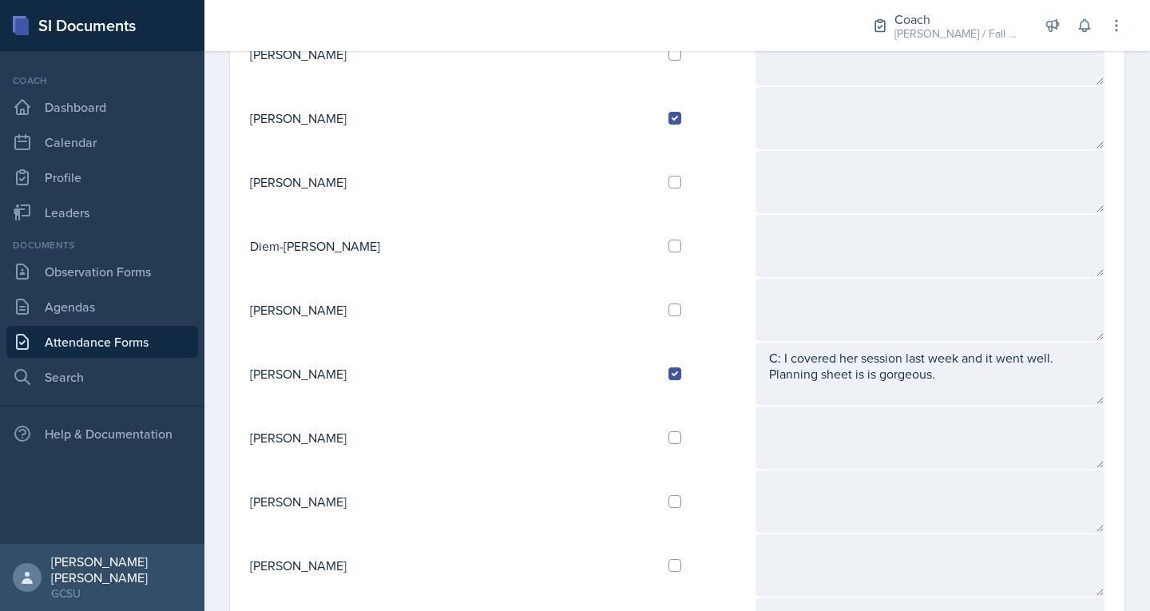
scroll to position [831, 0]
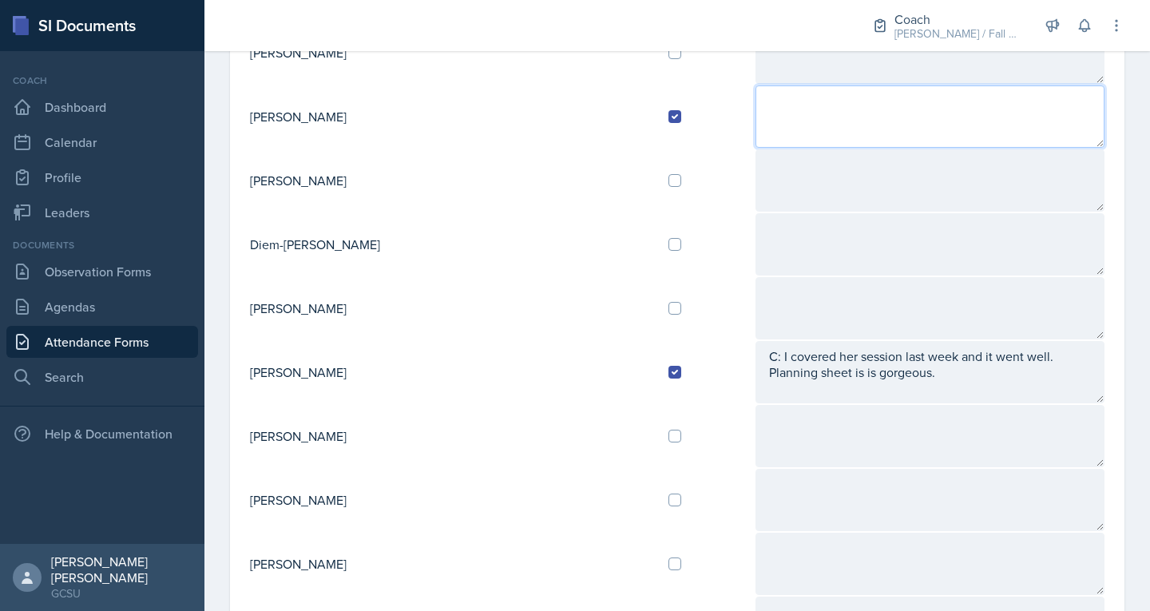
click at [756, 103] on textarea at bounding box center [931, 116] width 350 height 62
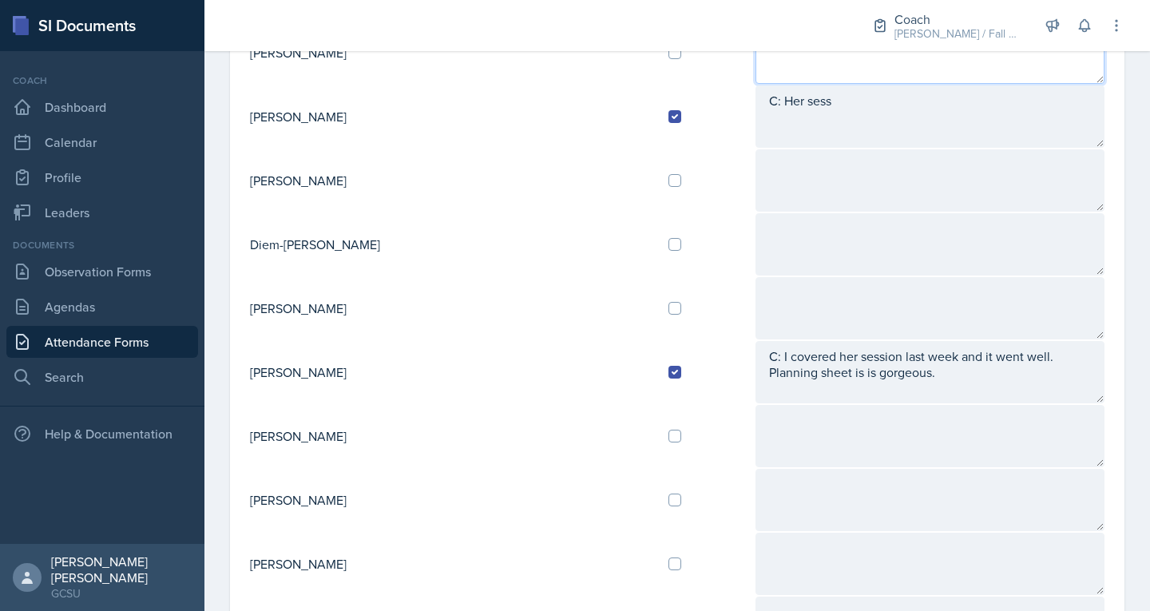
click at [756, 65] on textarea at bounding box center [931, 53] width 350 height 62
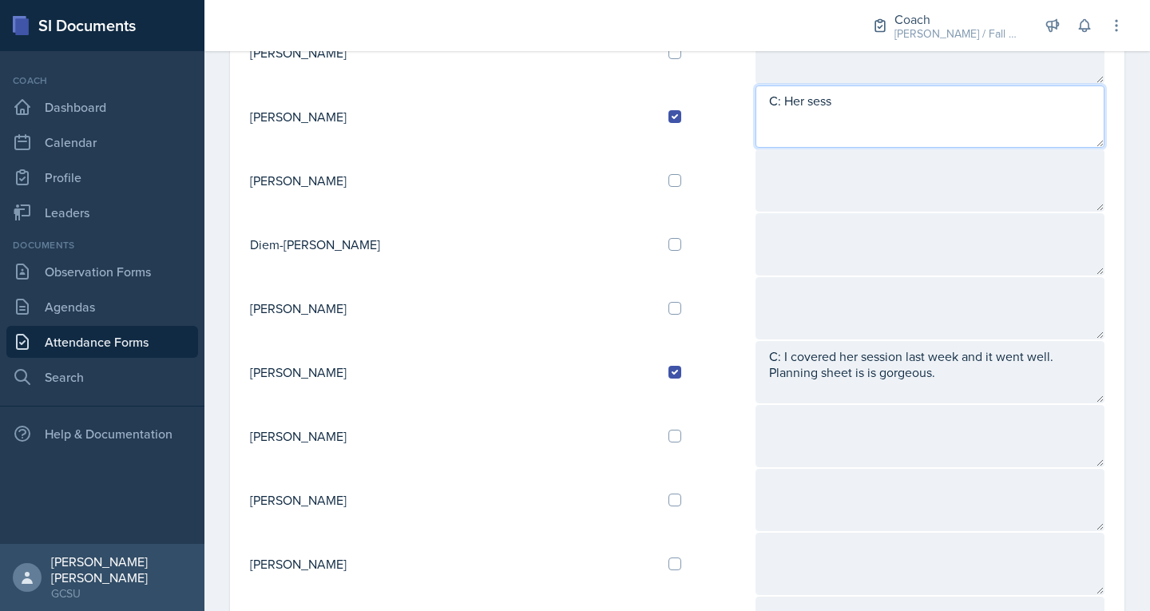
click at [778, 93] on textarea "C: Her sess" at bounding box center [931, 116] width 350 height 62
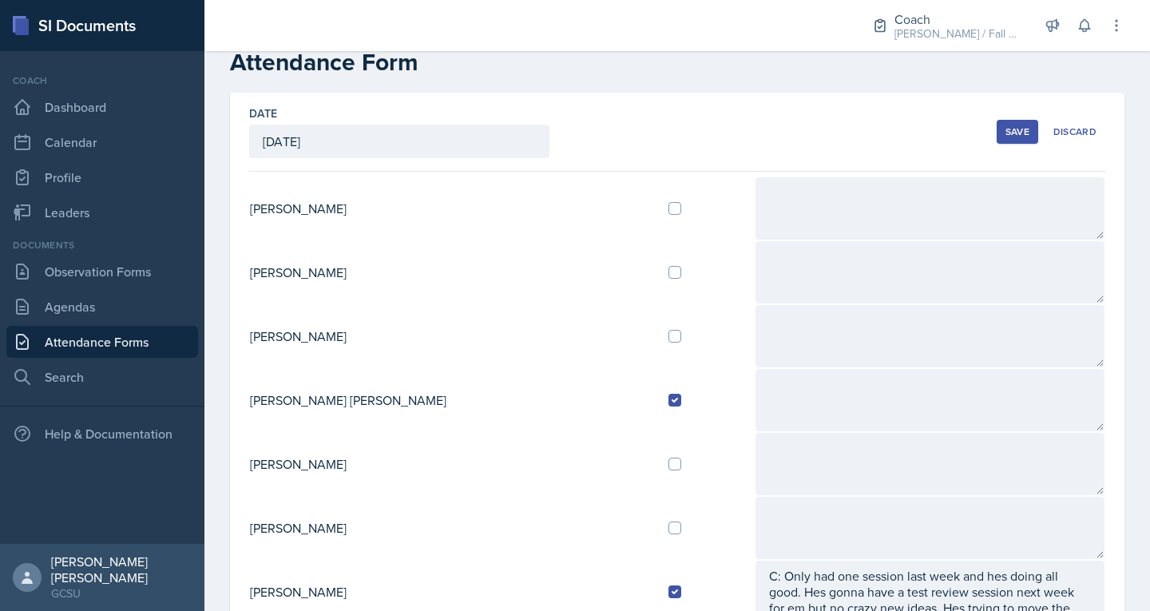
scroll to position [0, 0]
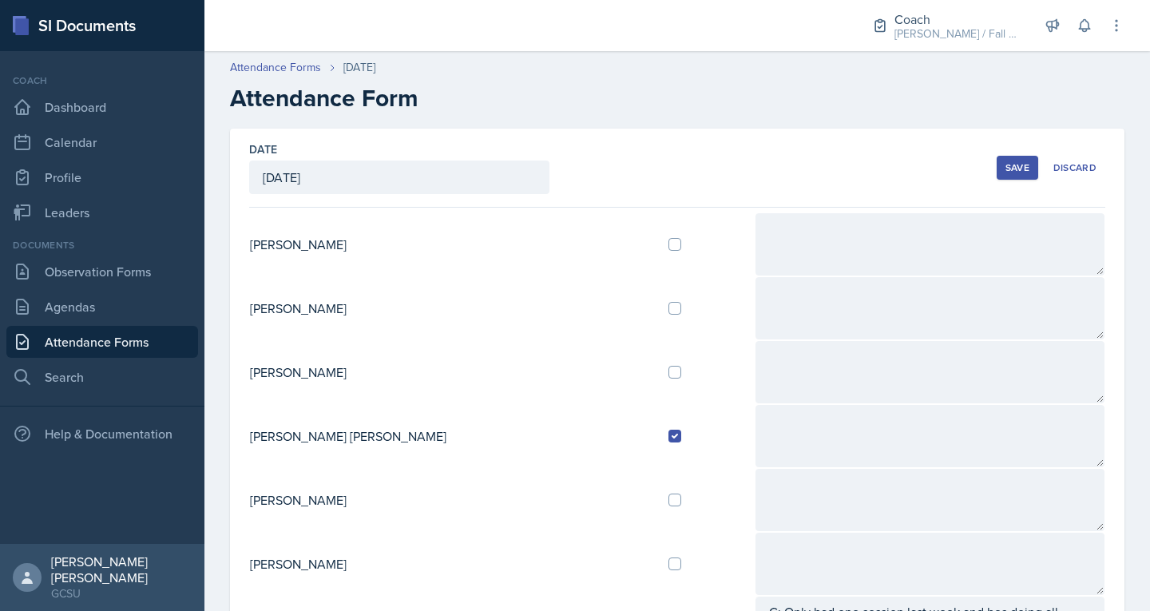
type textarea "C: Her sessions have been going well. Their test is next week. She hasnt had ma…"
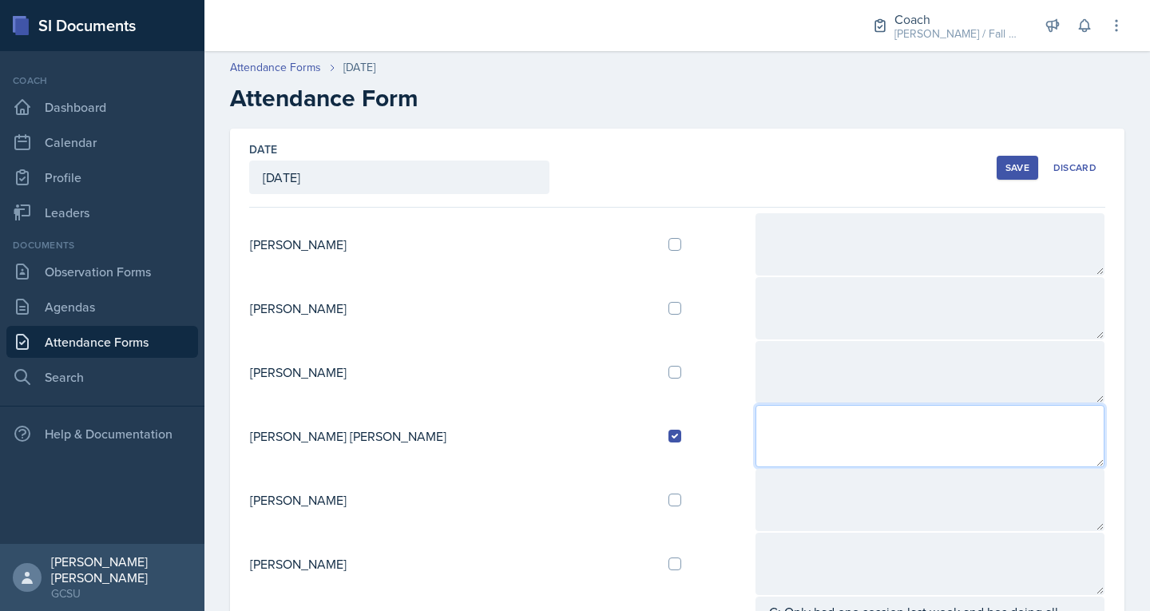
click at [756, 429] on textarea at bounding box center [931, 436] width 350 height 62
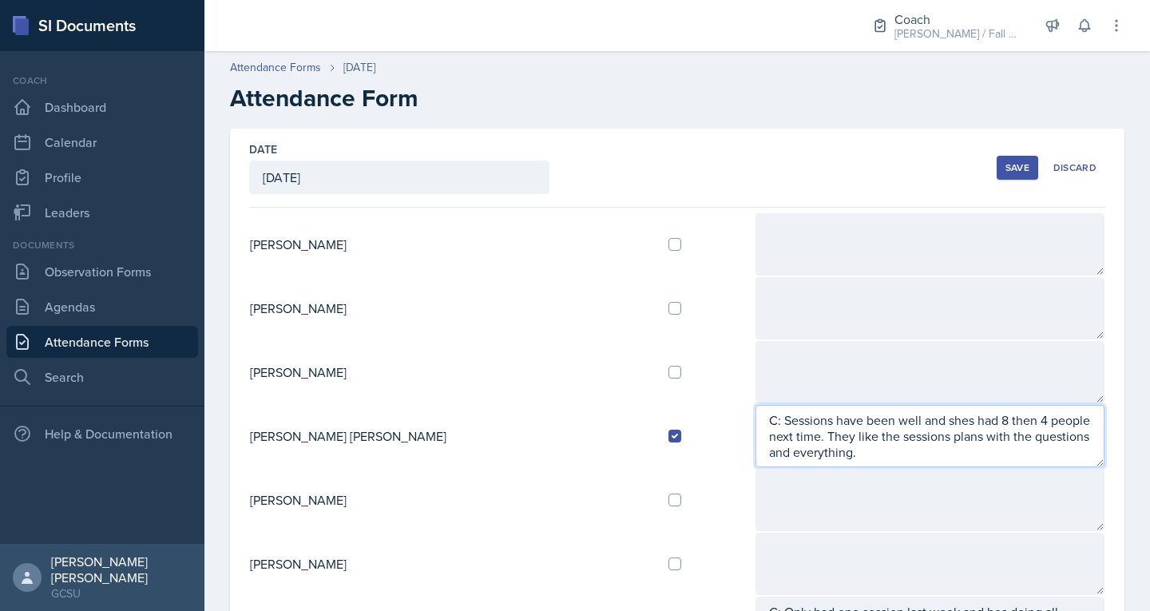
type textarea "C: Sessions have been well and shes had 8 then 4 people next time. They like th…"
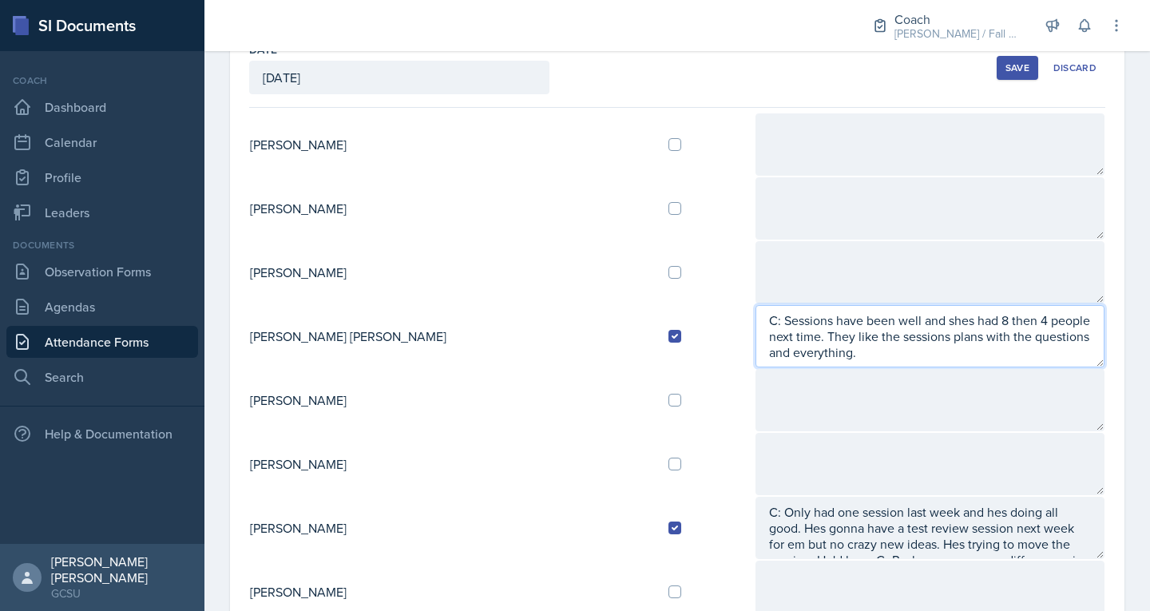
scroll to position [101, 0]
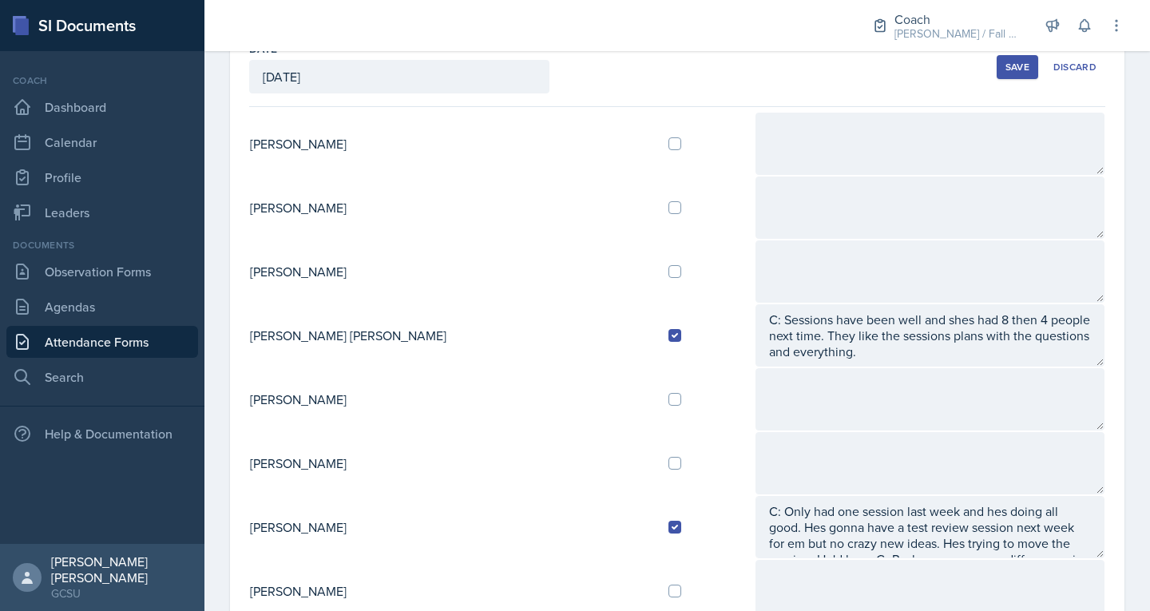
click at [1009, 61] on div "Save" at bounding box center [1017, 67] width 24 height 13
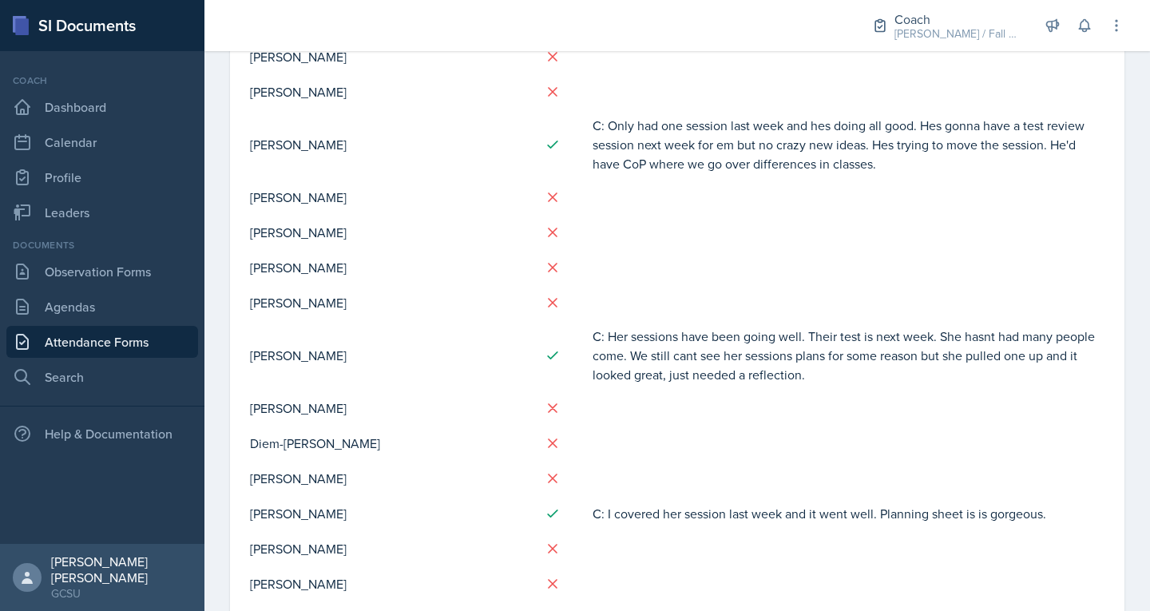
scroll to position [0, 0]
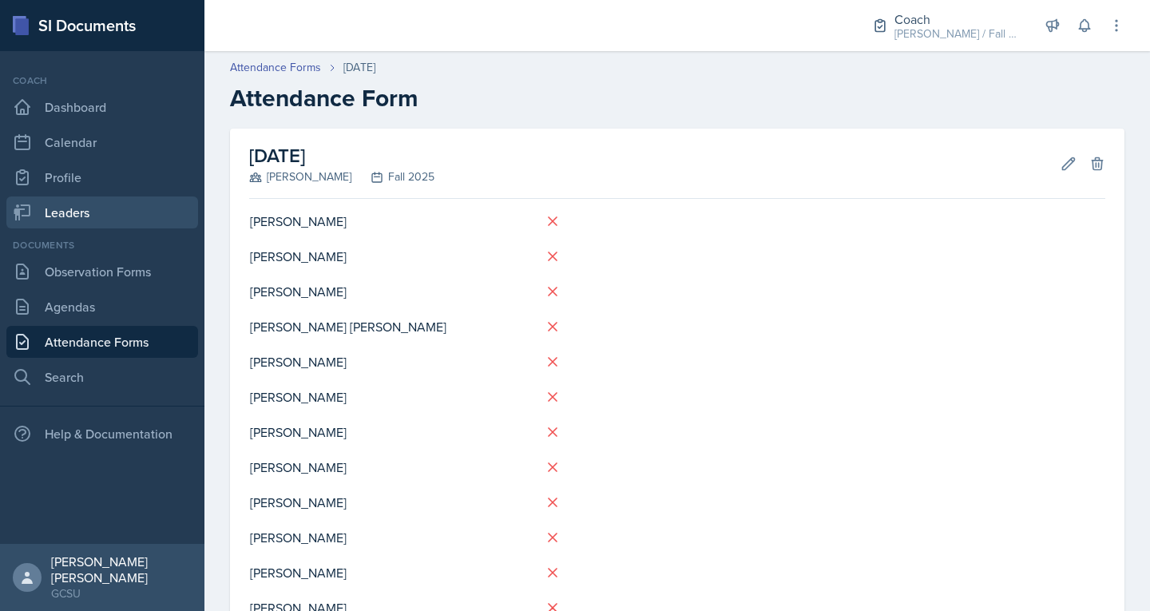
click at [90, 204] on link "Leaders" at bounding box center [102, 212] width 192 height 32
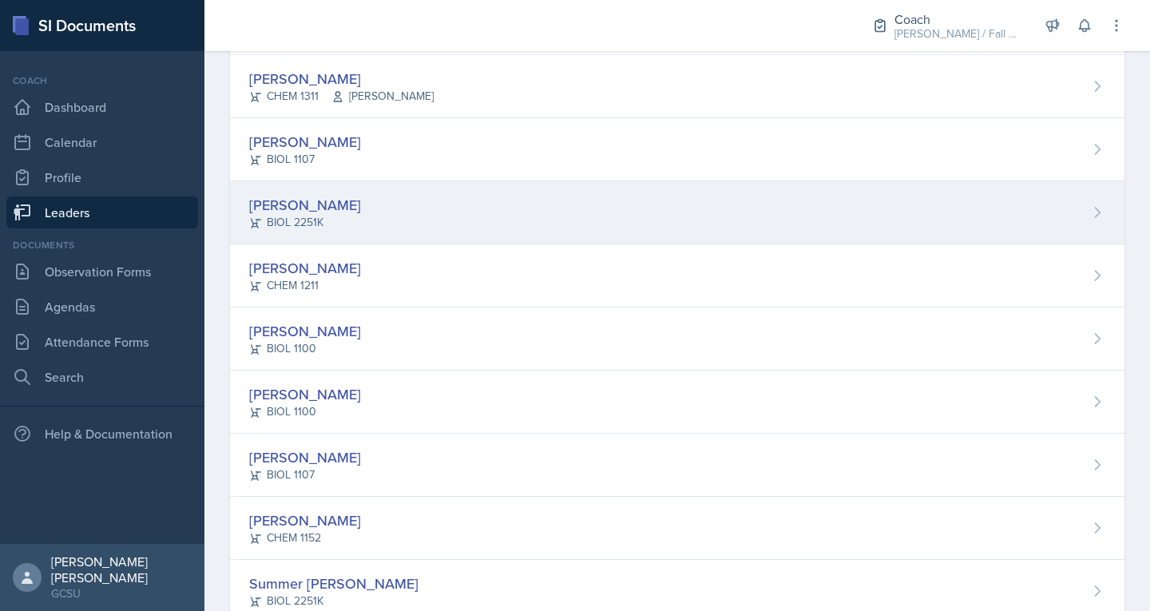
scroll to position [1037, 0]
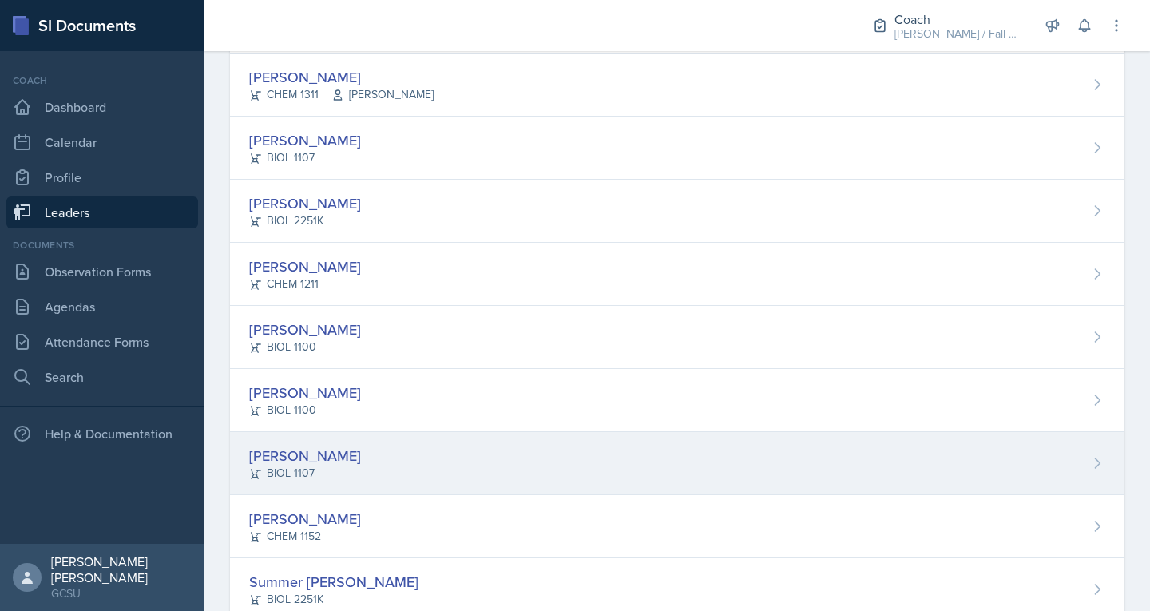
click at [306, 453] on div "[PERSON_NAME]" at bounding box center [305, 456] width 112 height 22
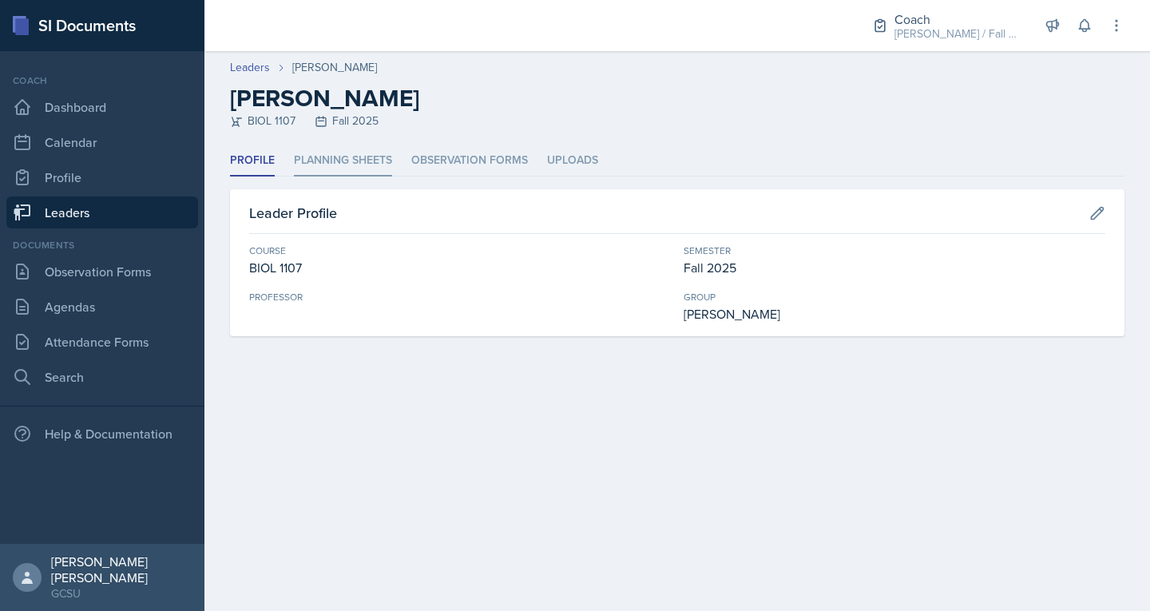
click at [371, 163] on li "Planning Sheets" at bounding box center [343, 160] width 98 height 31
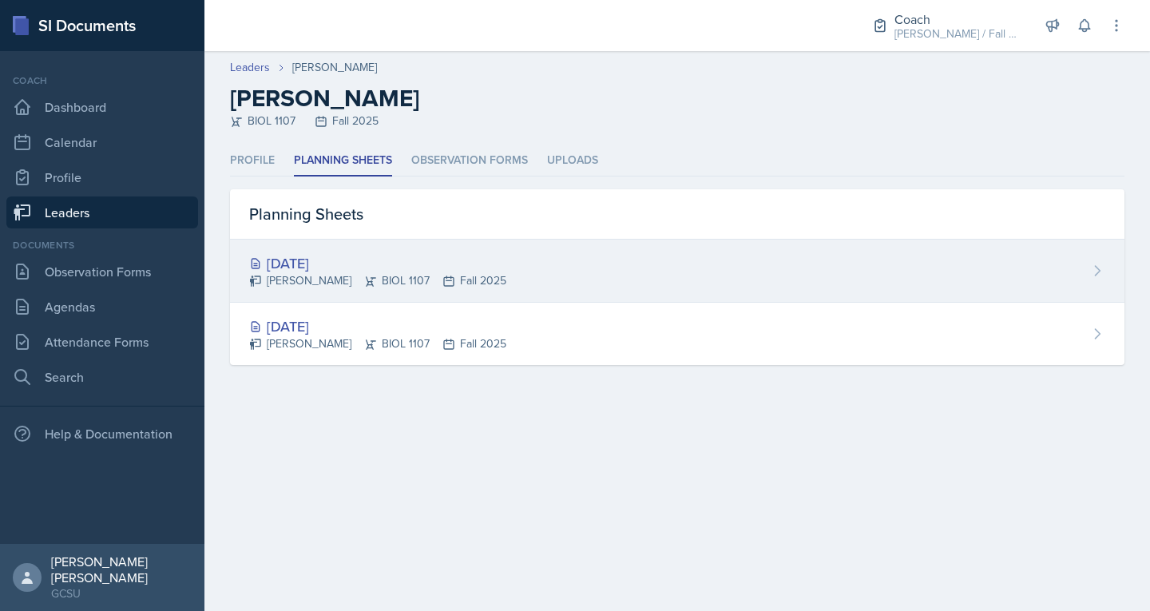
click at [461, 274] on div "Kanchan Laul BIOL 1107 Fall 2025" at bounding box center [377, 280] width 257 height 17
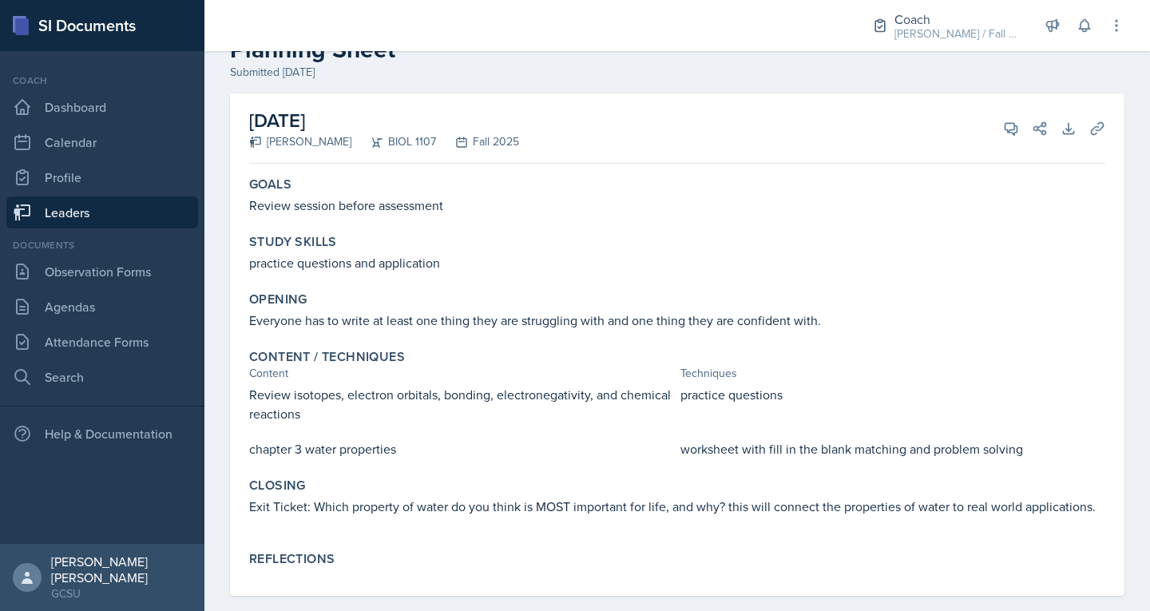
scroll to position [72, 0]
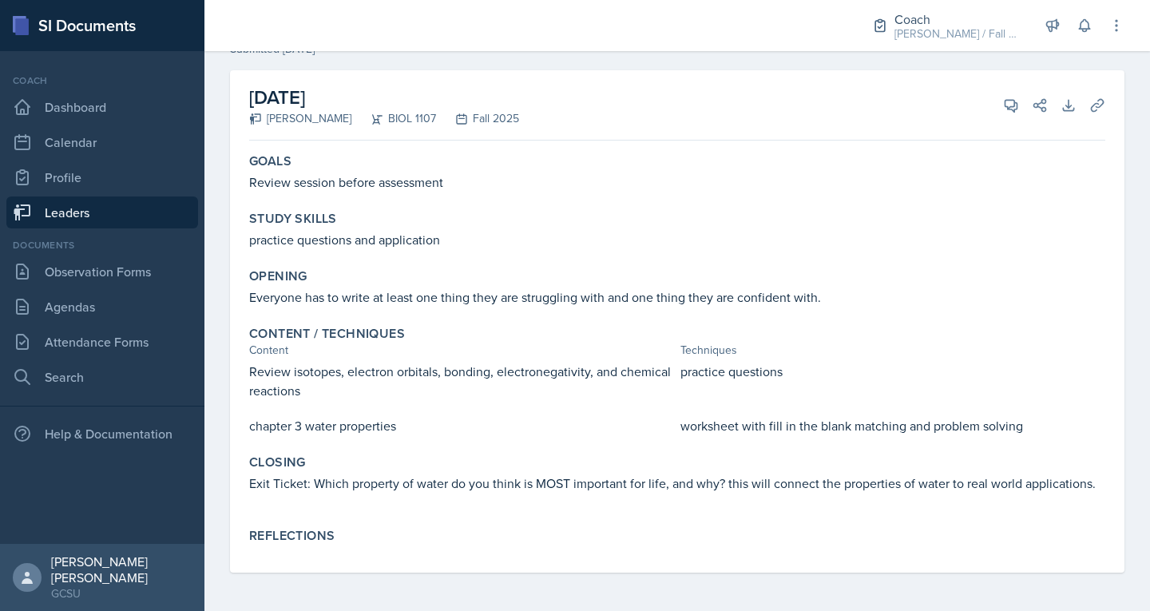
click at [255, 375] on p "Review isotopes, electron orbitals, bonding, electronegativity, and chemical re…" at bounding box center [461, 381] width 425 height 38
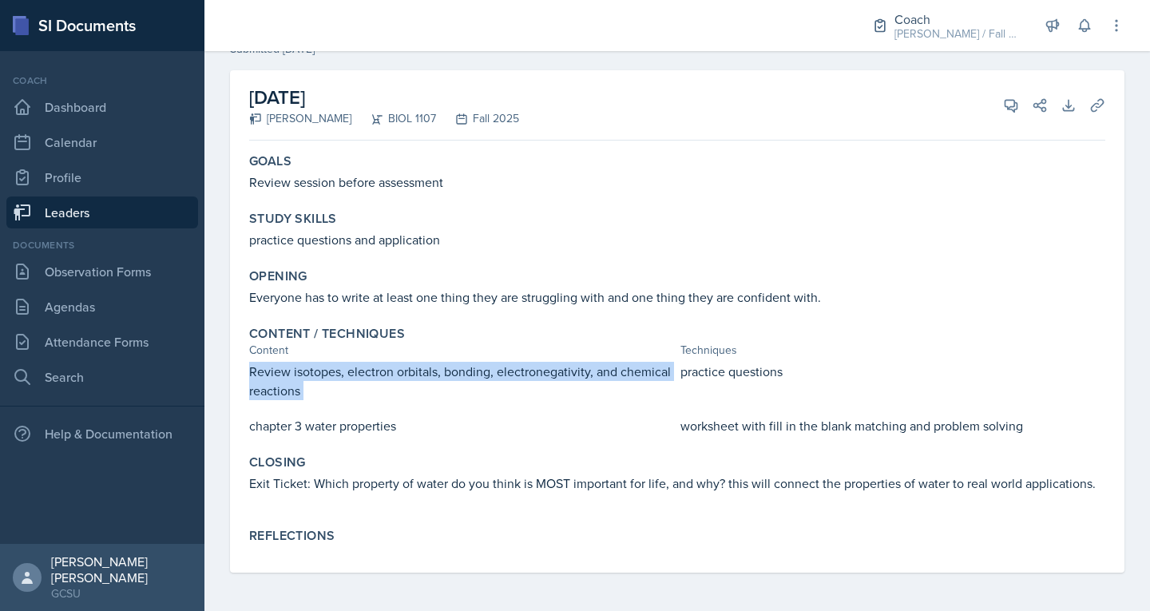
click at [92, 216] on link "Leaders" at bounding box center [102, 212] width 192 height 32
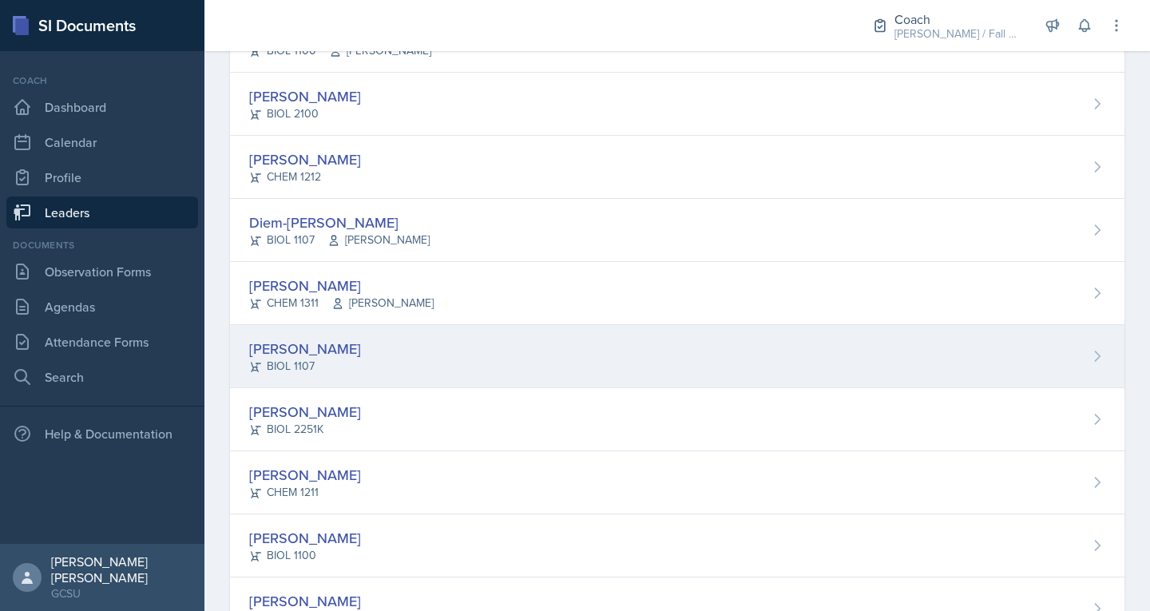
scroll to position [830, 0]
click at [295, 335] on div "Olivia Hood BIOL 1107" at bounding box center [677, 355] width 894 height 63
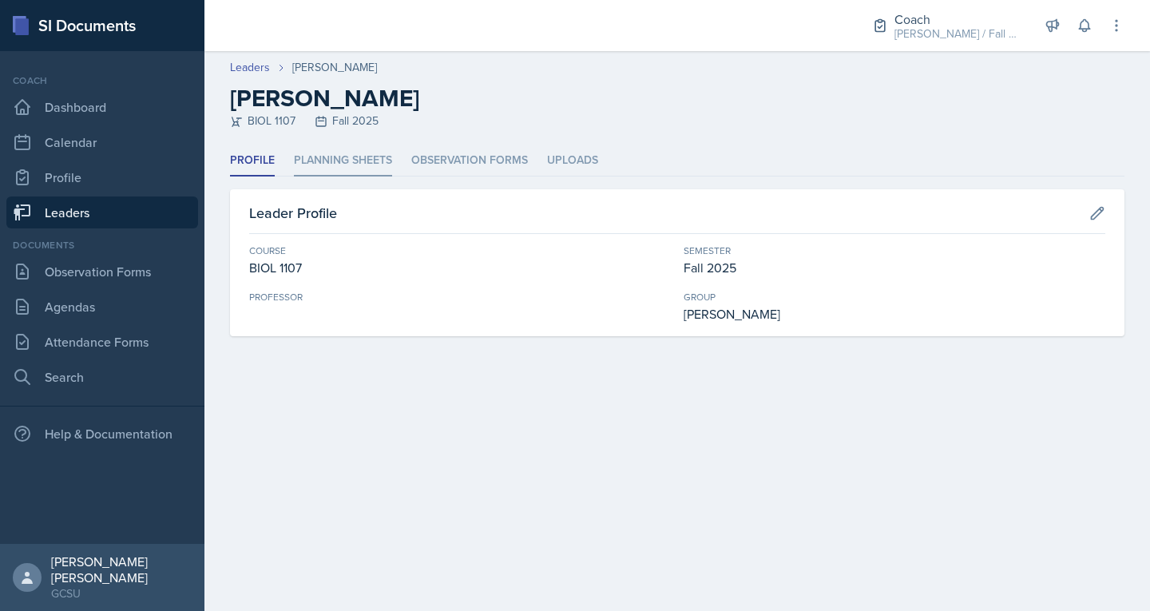
click at [353, 157] on li "Planning Sheets" at bounding box center [343, 160] width 98 height 31
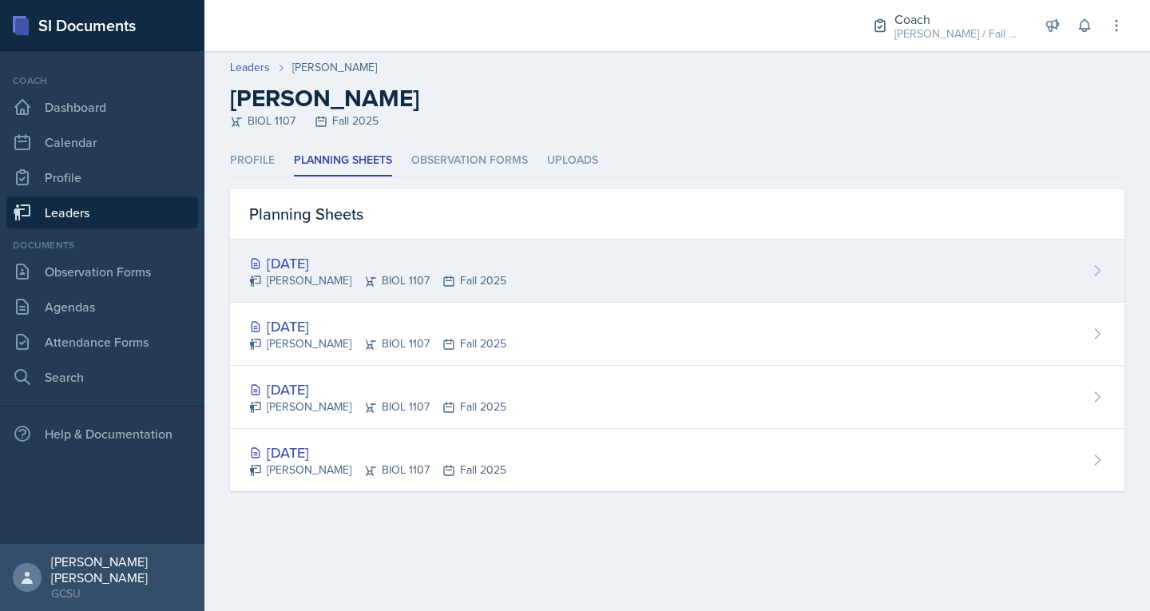
click at [330, 259] on div "[DATE]" at bounding box center [377, 263] width 257 height 22
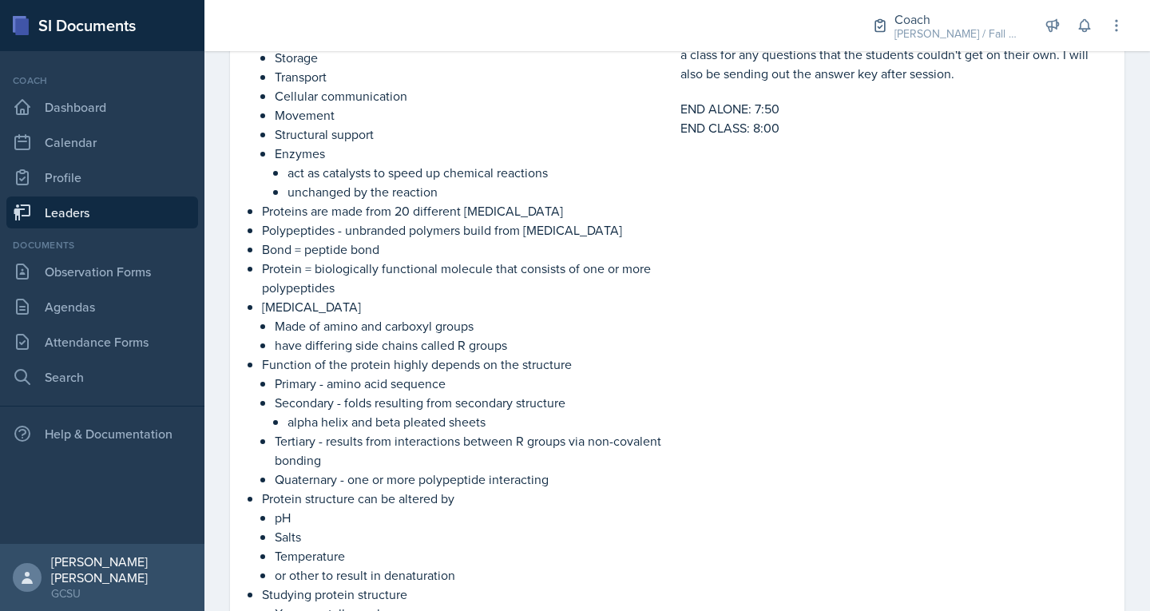
scroll to position [2442, 0]
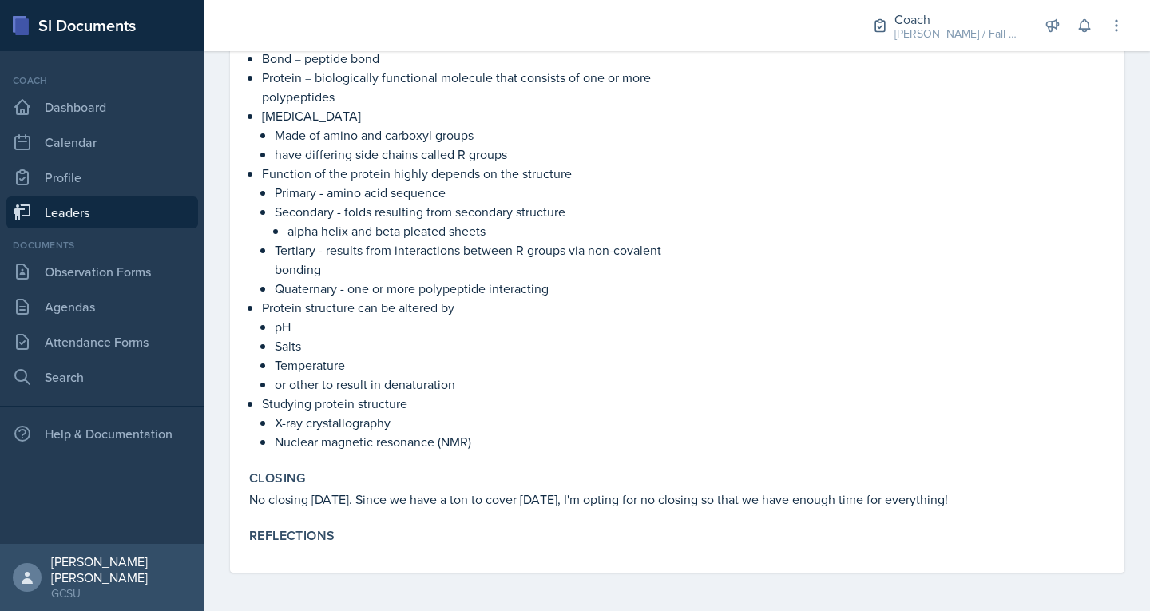
click at [83, 204] on link "Leaders" at bounding box center [102, 212] width 192 height 32
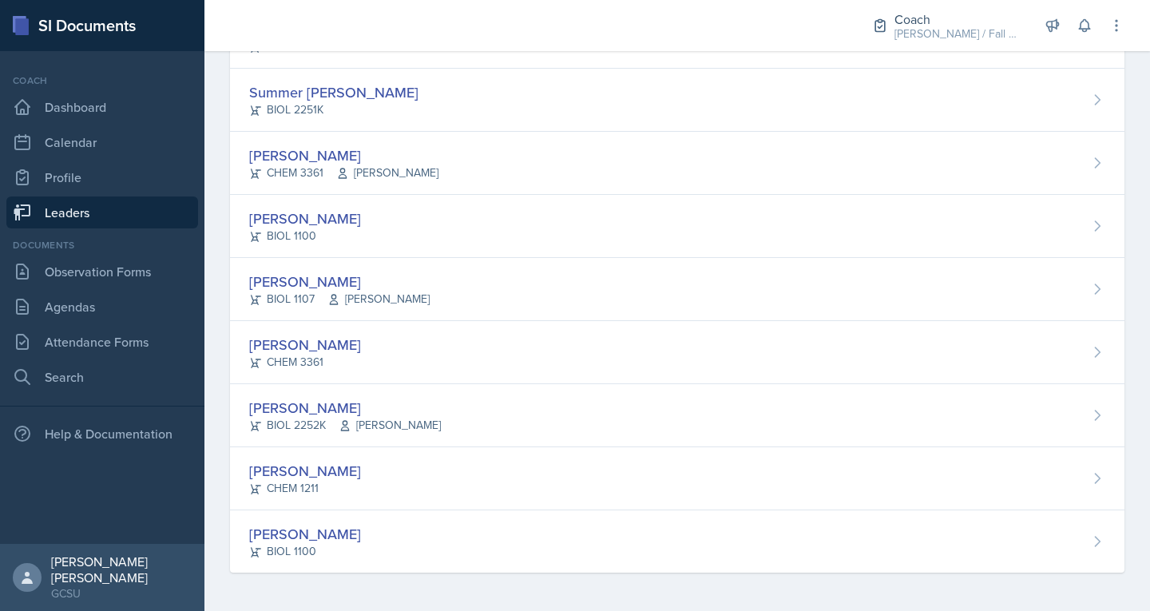
scroll to position [1527, 0]
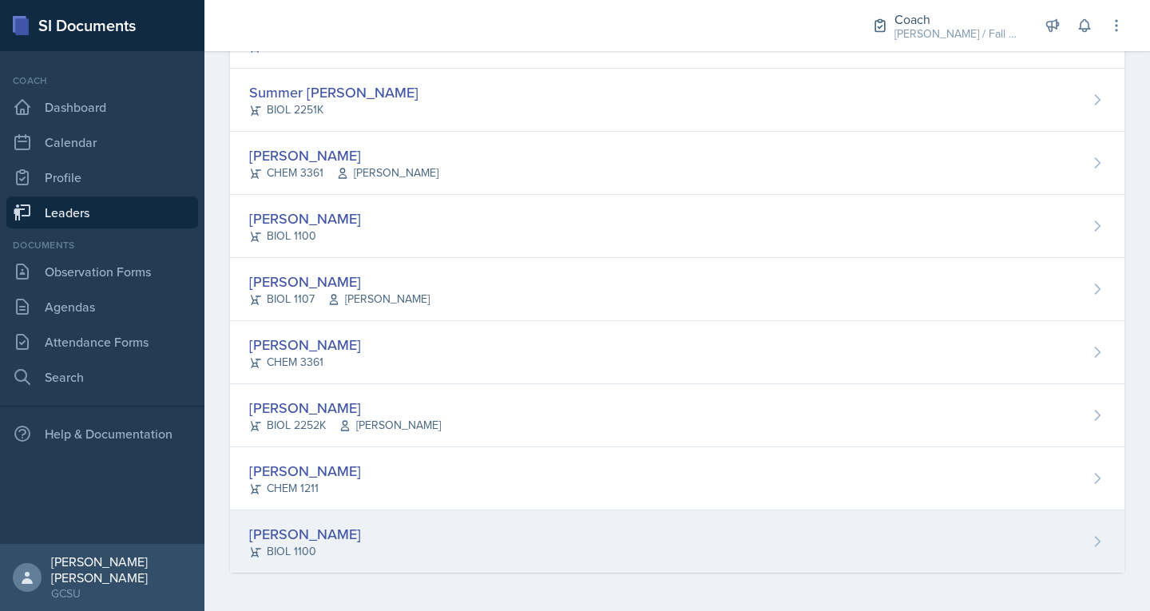
click at [324, 547] on div "BIOL 1100" at bounding box center [305, 551] width 112 height 17
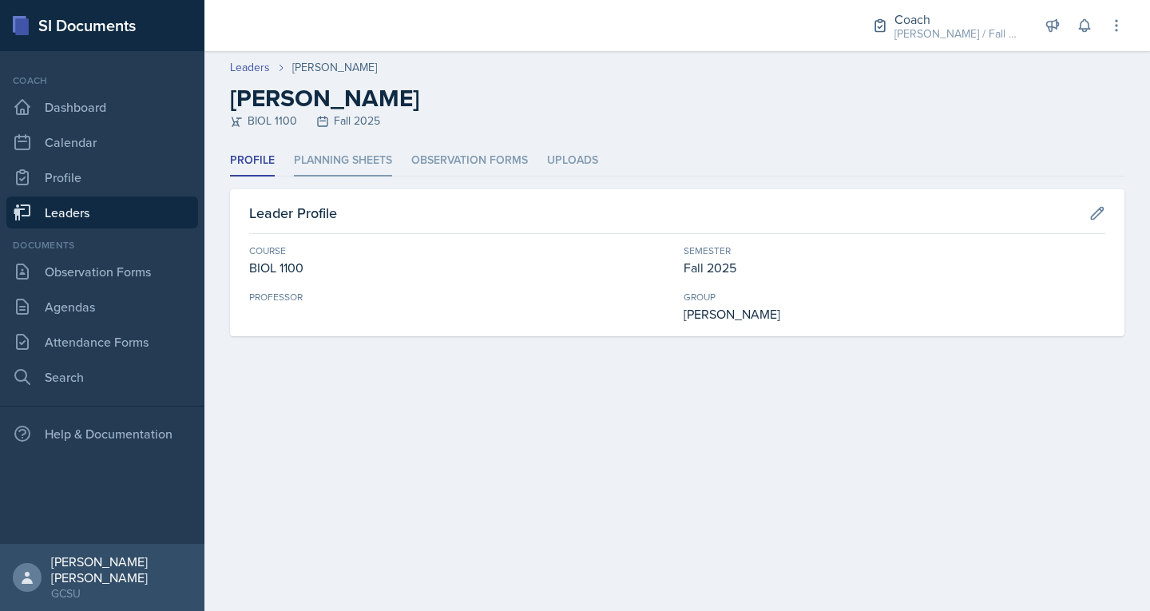
click at [381, 161] on li "Planning Sheets" at bounding box center [343, 160] width 98 height 31
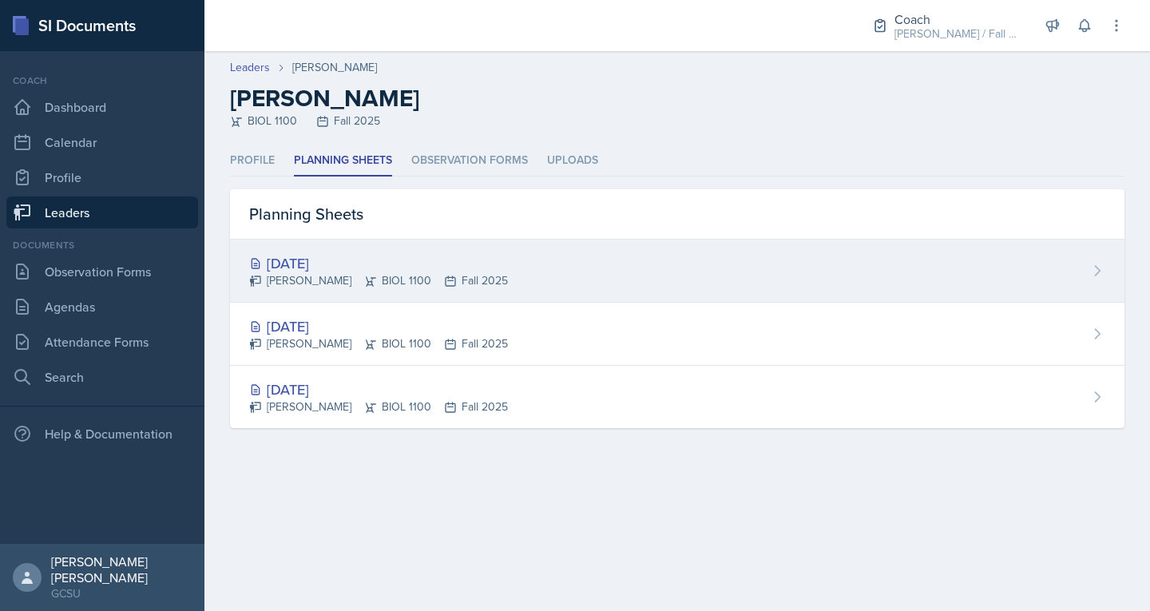
click at [307, 272] on div "Sophia Williams BIOL 1100 Fall 2025" at bounding box center [378, 280] width 259 height 17
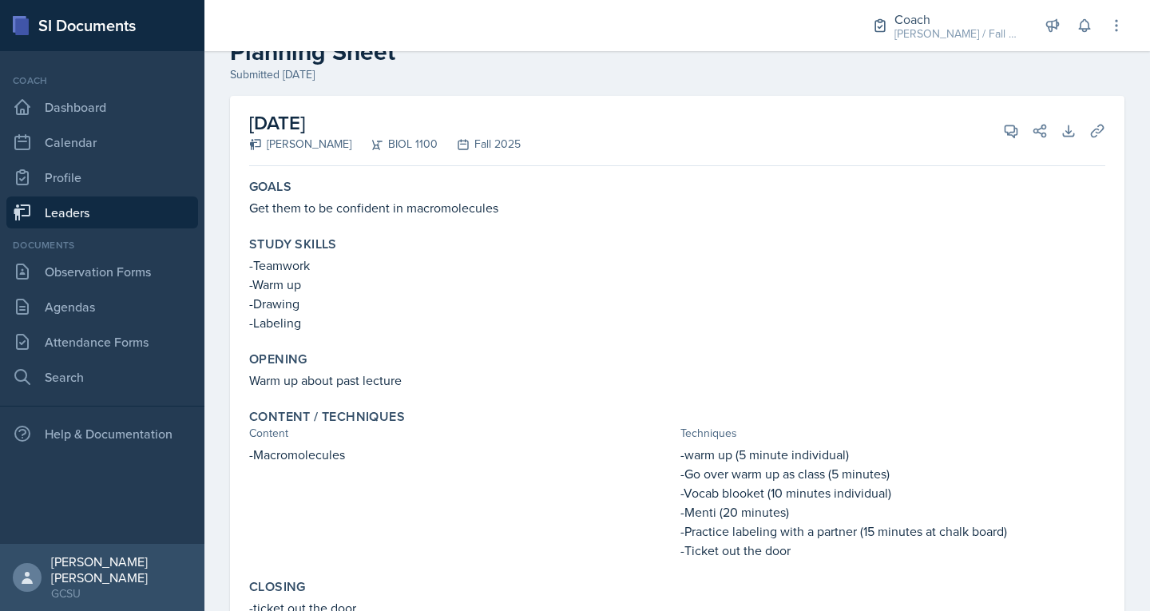
scroll to position [38, 0]
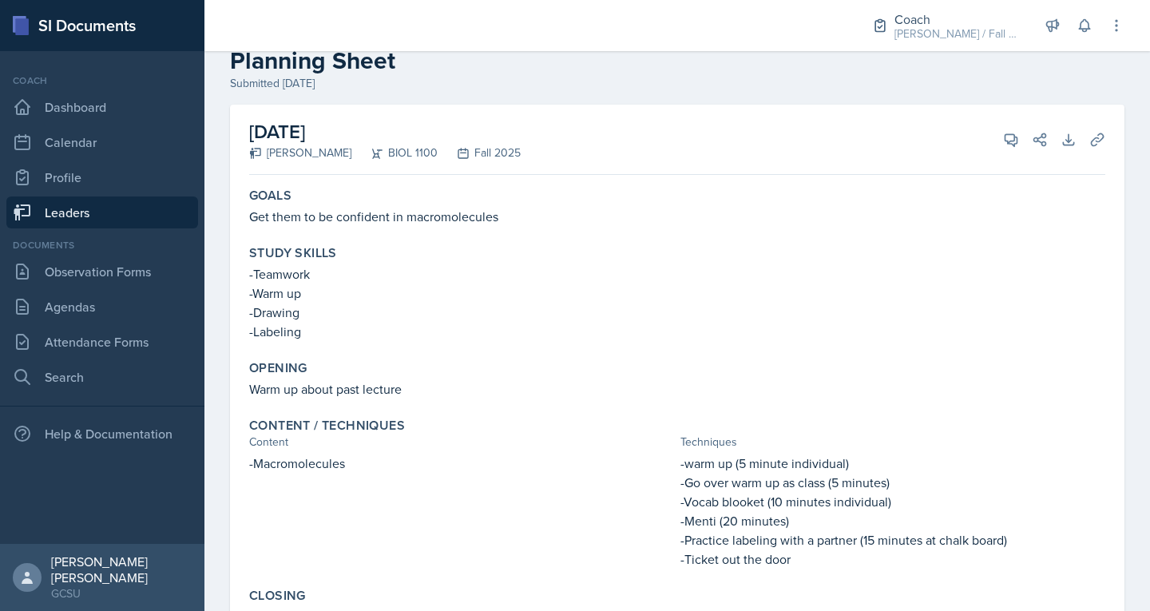
click at [113, 220] on link "Leaders" at bounding box center [102, 212] width 192 height 32
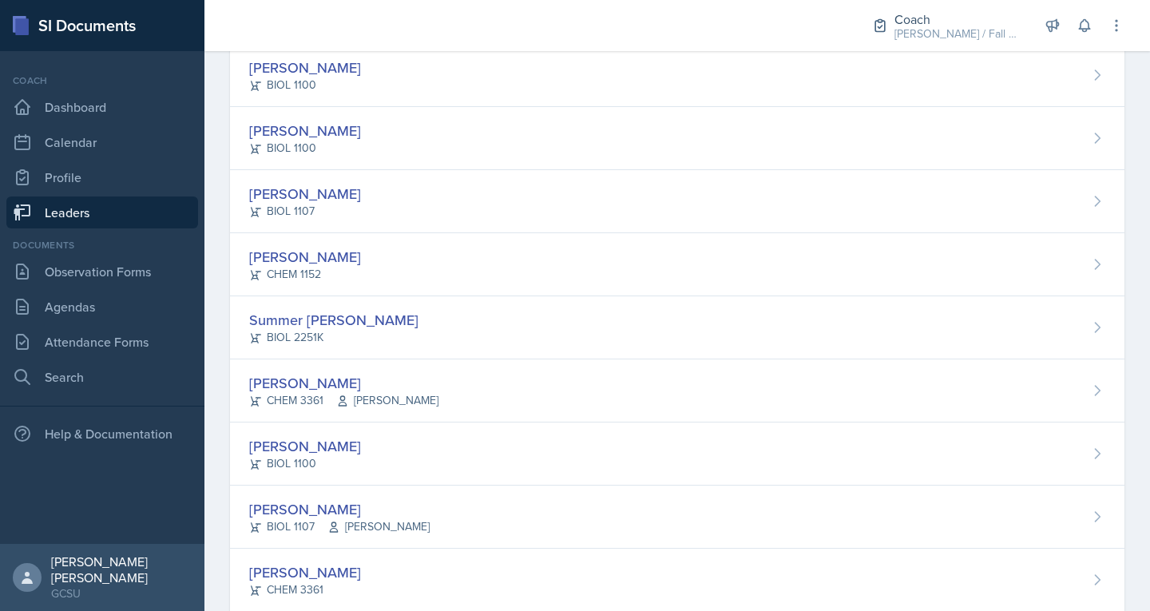
scroll to position [1527, 0]
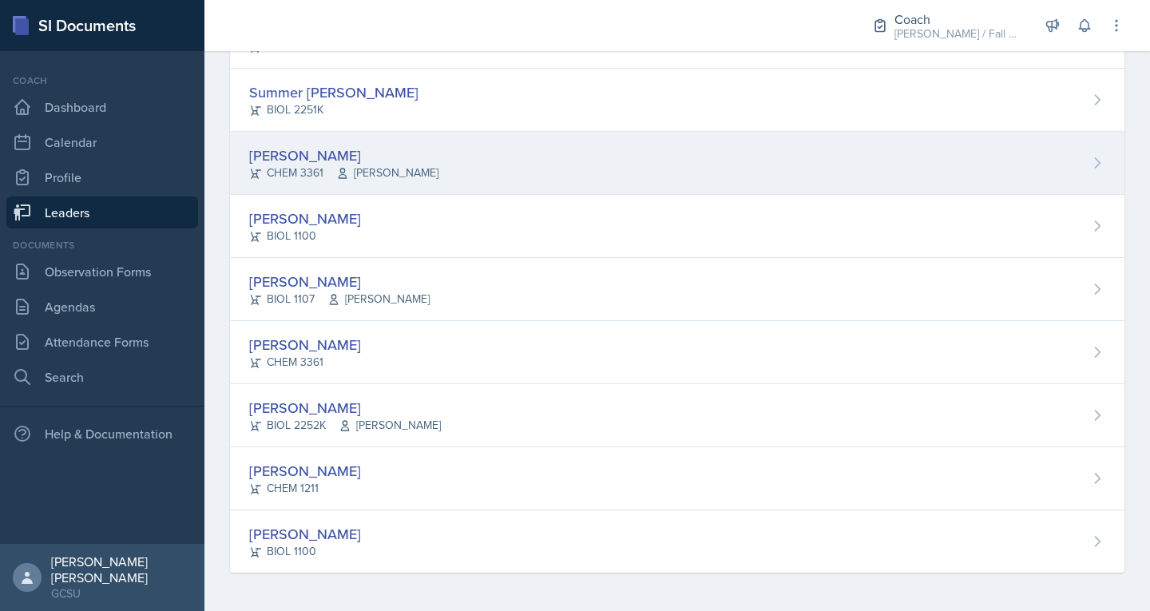
click at [303, 161] on div "[PERSON_NAME]" at bounding box center [343, 156] width 189 height 22
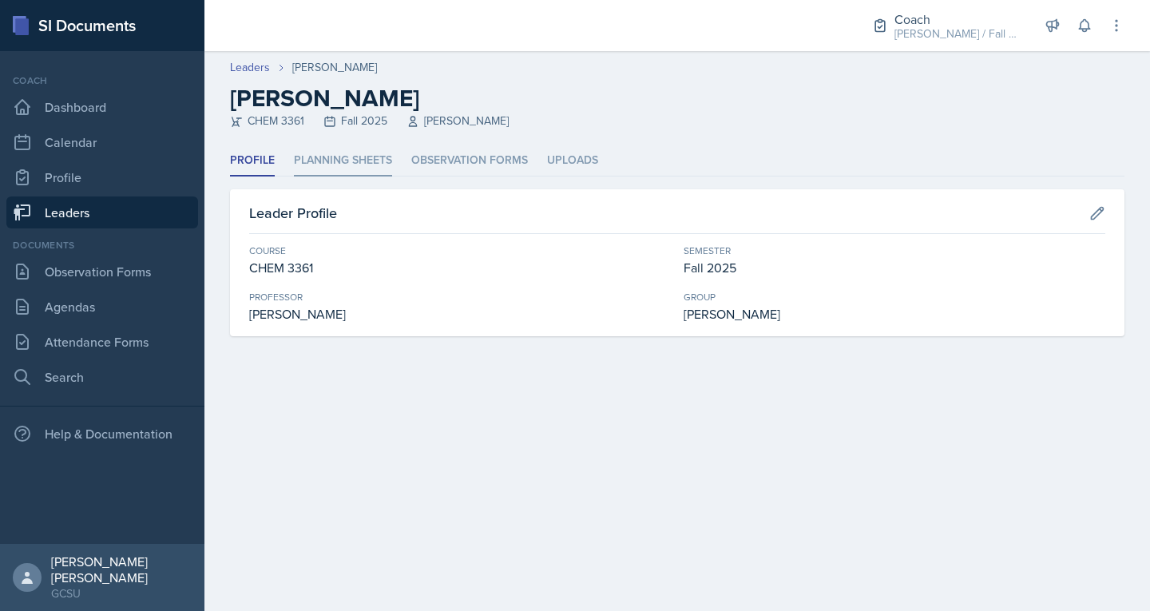
click at [299, 160] on li "Planning Sheets" at bounding box center [343, 160] width 98 height 31
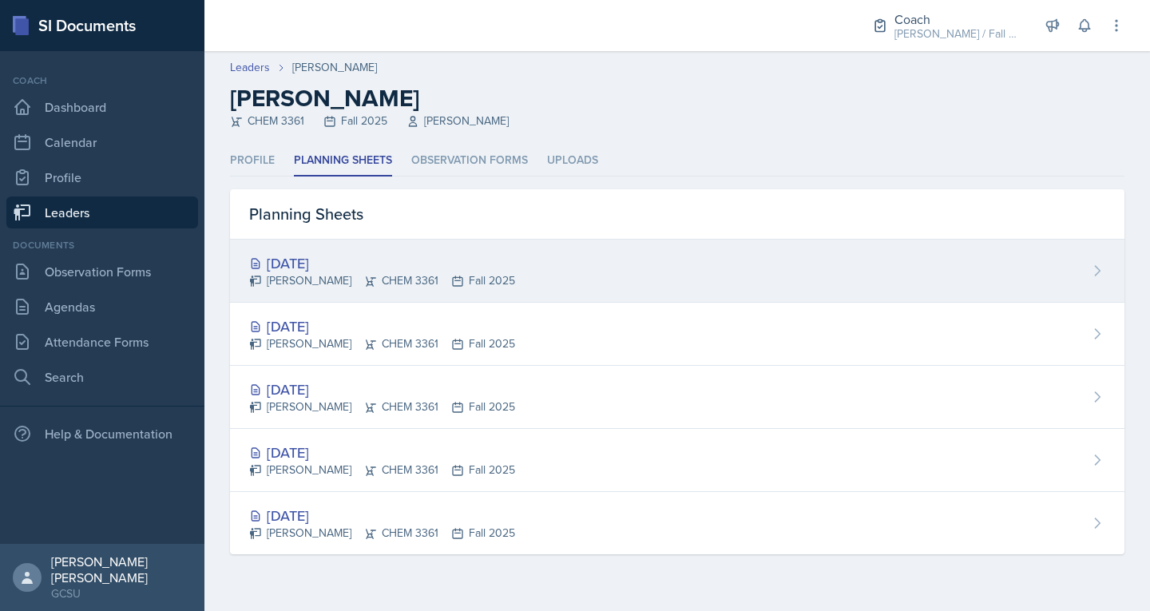
click at [305, 260] on div "[DATE]" at bounding box center [382, 263] width 266 height 22
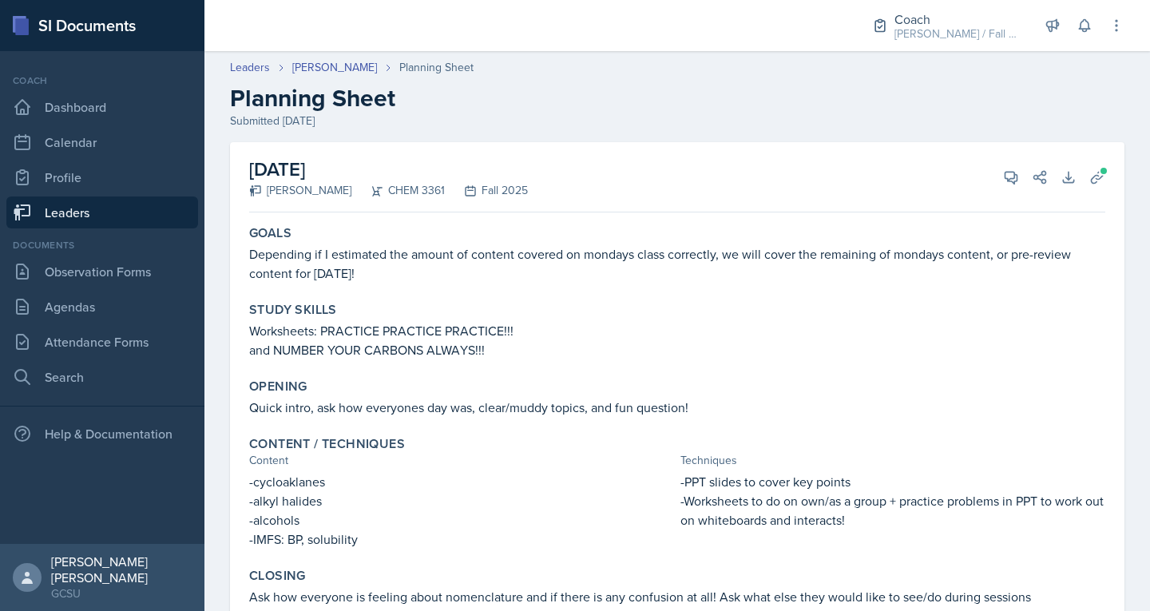
scroll to position [97, 0]
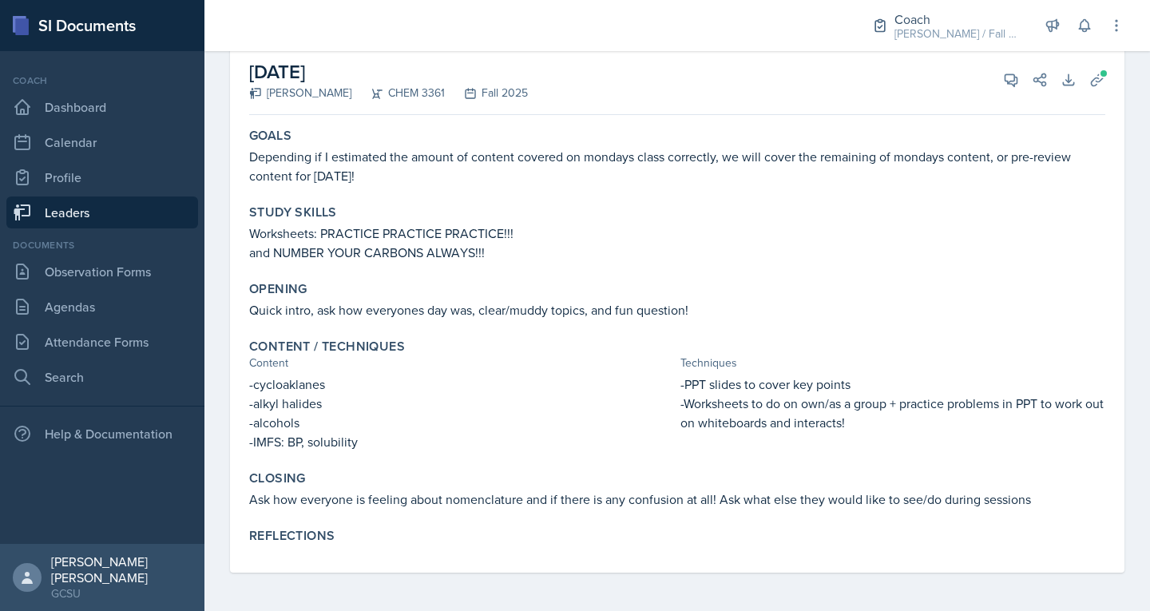
click at [80, 216] on link "Leaders" at bounding box center [102, 212] width 192 height 32
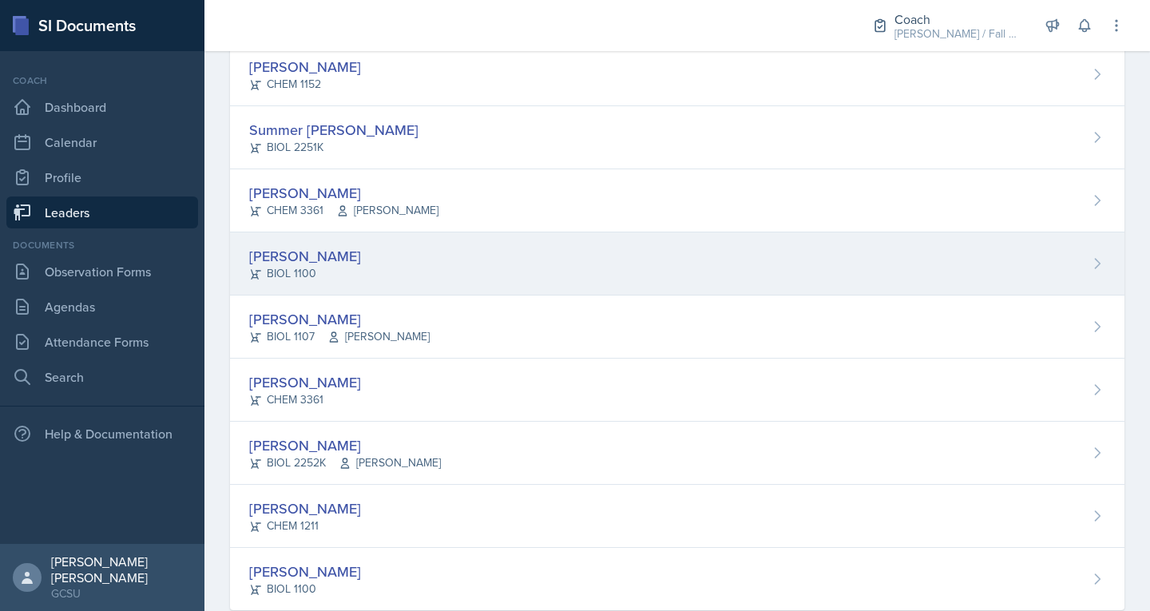
scroll to position [1527, 0]
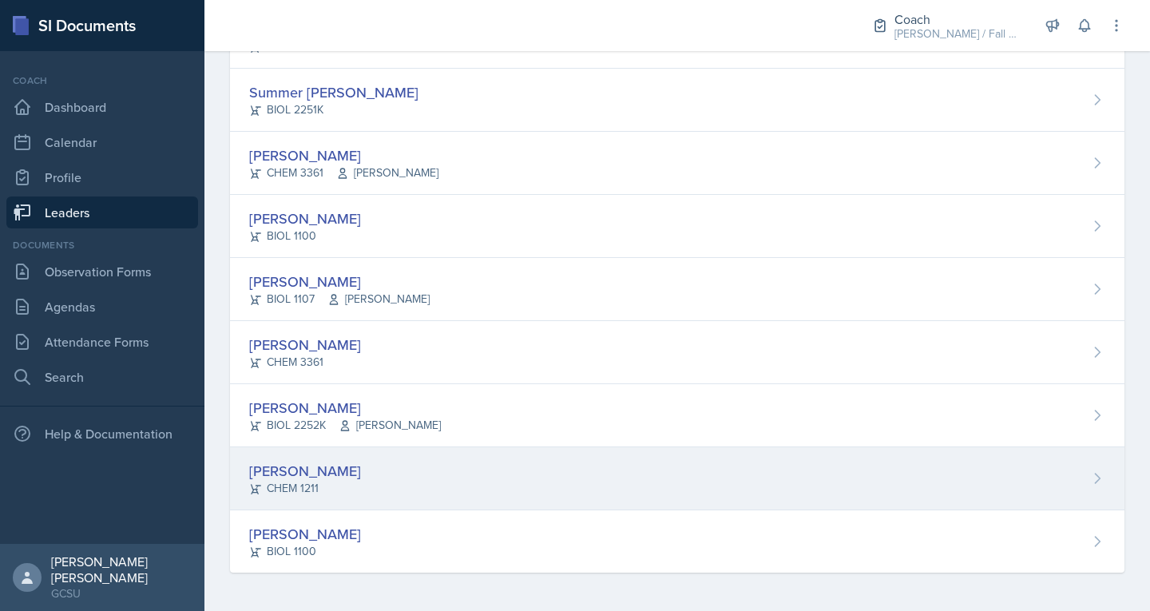
click at [296, 462] on div "[PERSON_NAME]" at bounding box center [305, 471] width 112 height 22
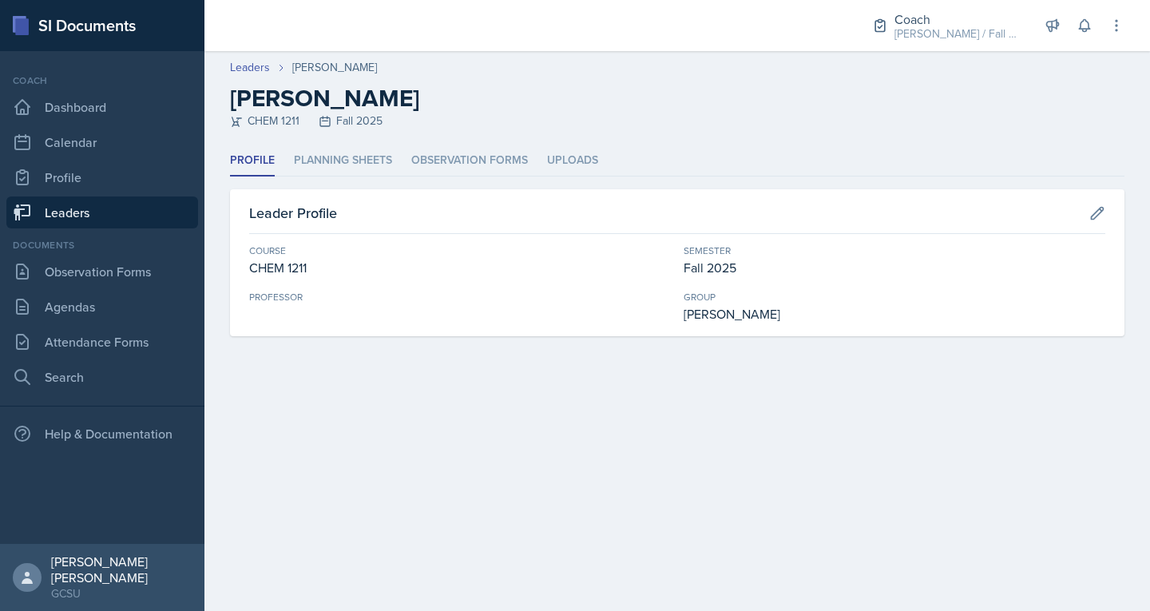
click at [349, 180] on div "Profile Planning Sheets Observation Forms Uploads Profile Planning Sheets Obser…" at bounding box center [677, 240] width 894 height 191
click at [349, 155] on li "Planning Sheets" at bounding box center [343, 160] width 98 height 31
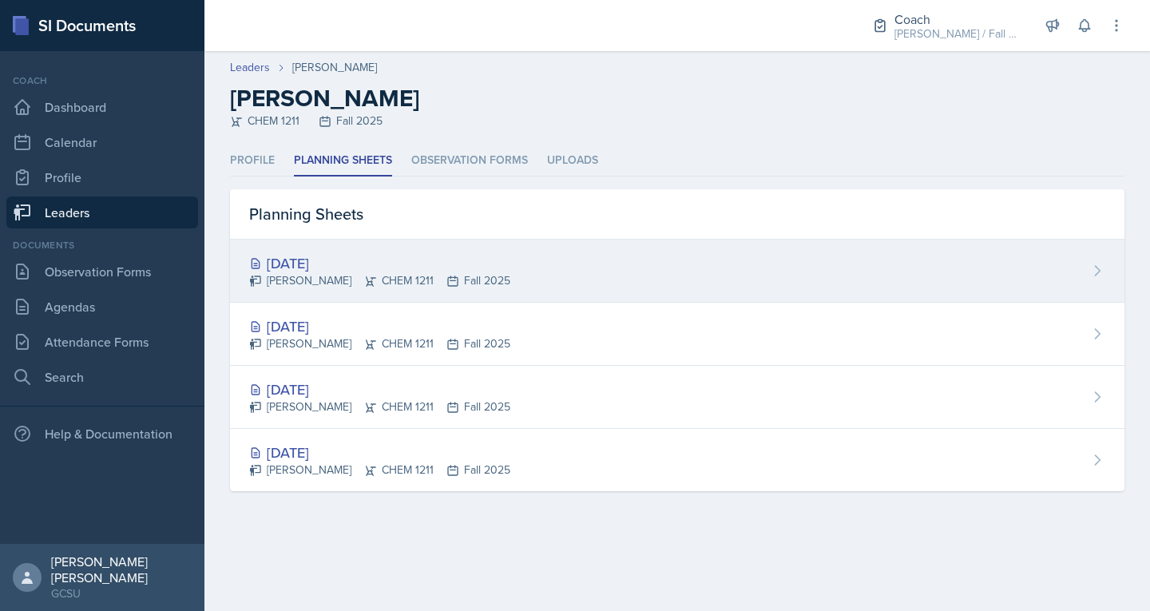
click at [310, 256] on div "[DATE]" at bounding box center [379, 263] width 261 height 22
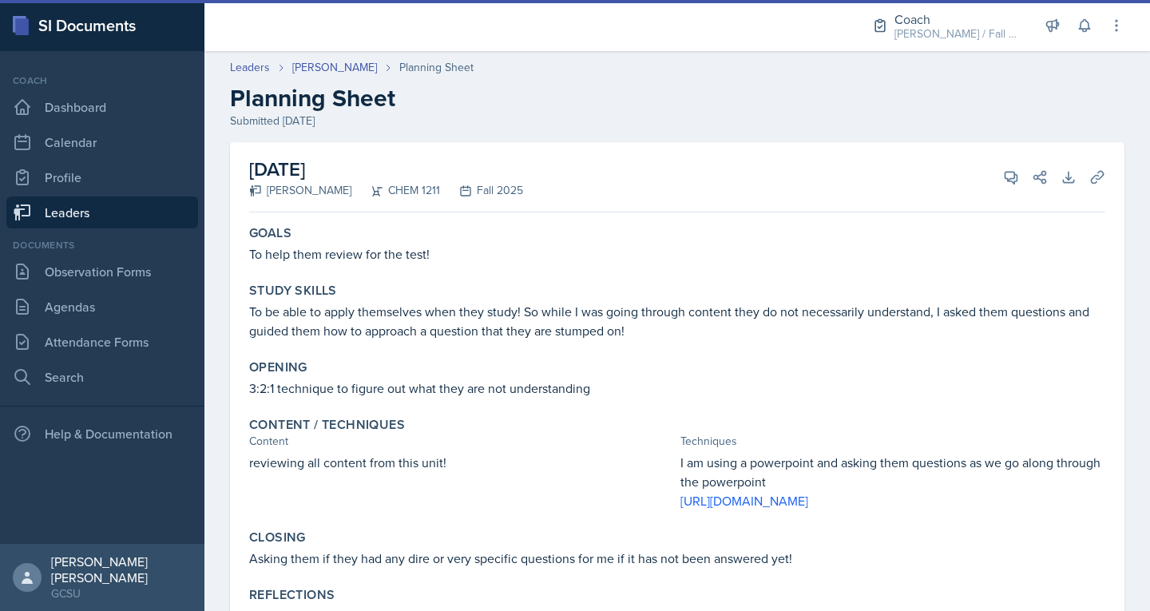
scroll to position [117, 0]
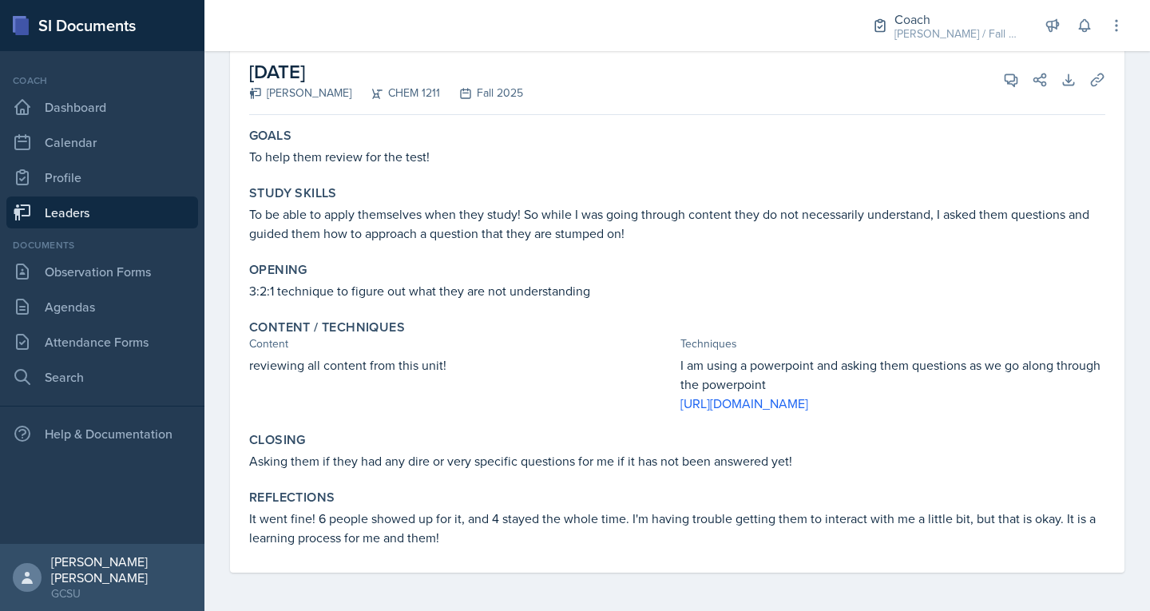
click at [265, 355] on div "reviewing all content from this unit!" at bounding box center [461, 384] width 425 height 58
click at [304, 388] on div "reviewing all content from this unit!" at bounding box center [461, 384] width 425 height 58
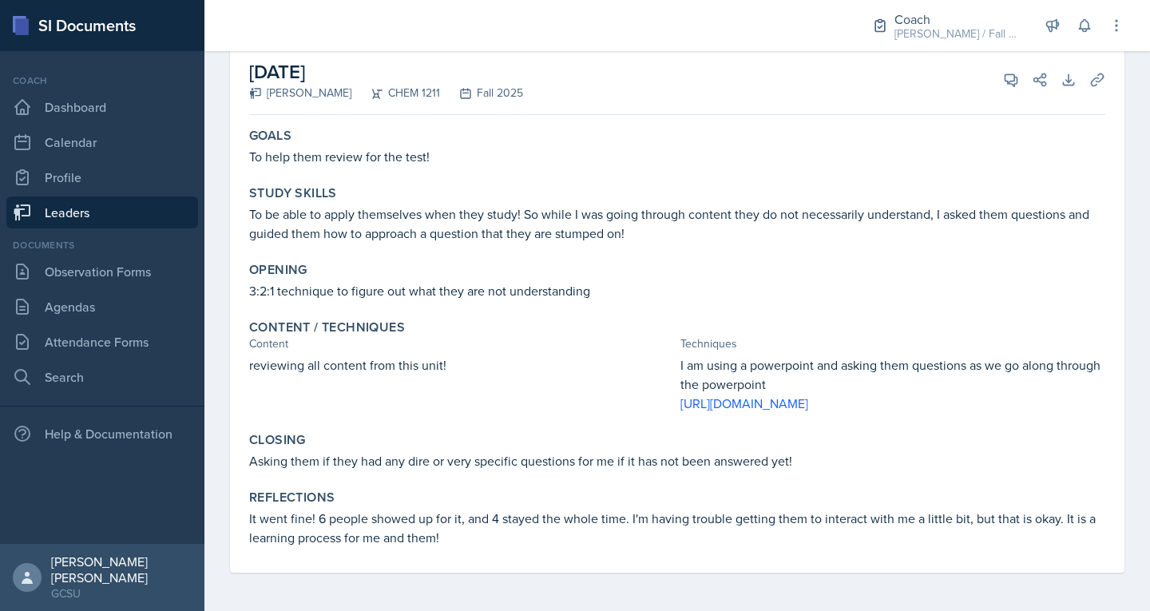
click at [344, 510] on p "It went fine! 6 people showed up for it, and 4 stayed the whole time. I'm havin…" at bounding box center [677, 528] width 856 height 38
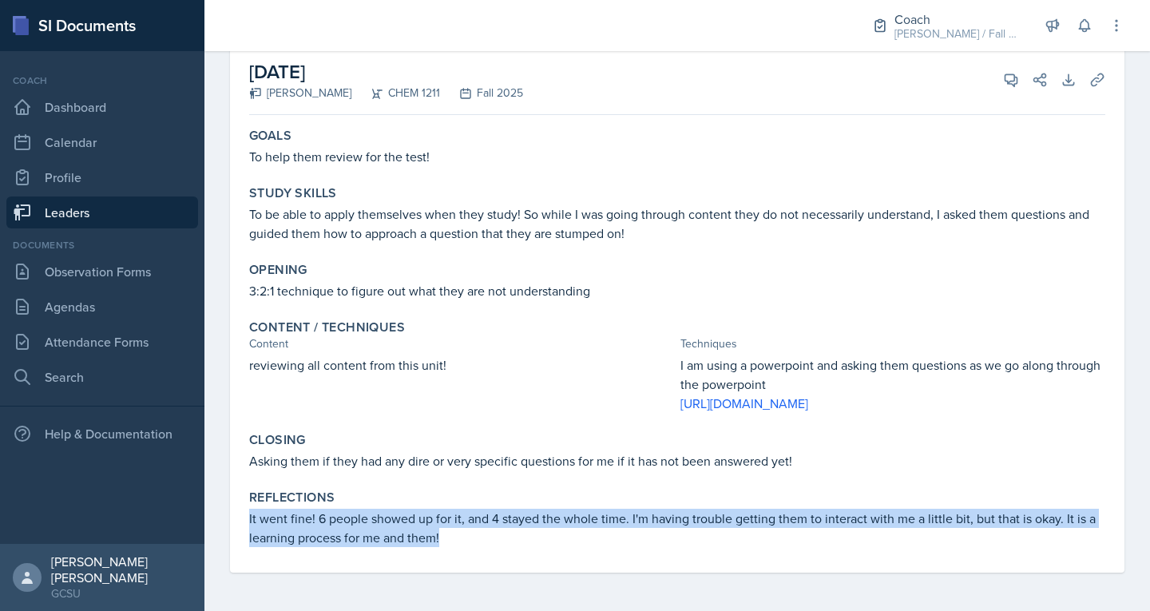
click at [344, 510] on p "It went fine! 6 people showed up for it, and 4 stayed the whole time. I'm havin…" at bounding box center [677, 528] width 856 height 38
click at [107, 208] on link "Leaders" at bounding box center [102, 212] width 192 height 32
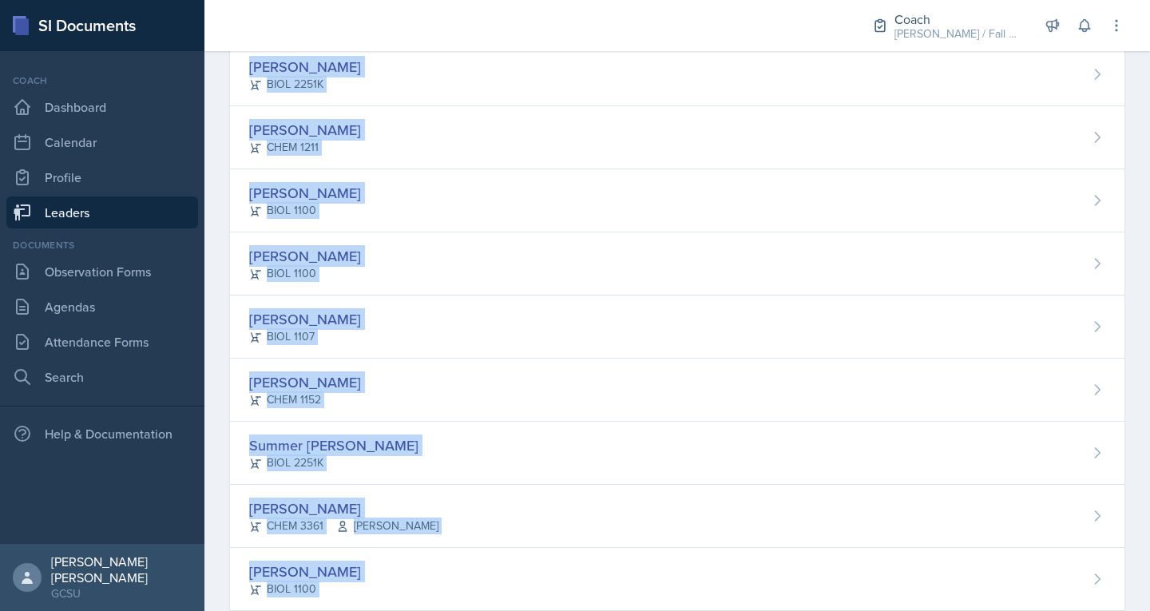
scroll to position [1175, 0]
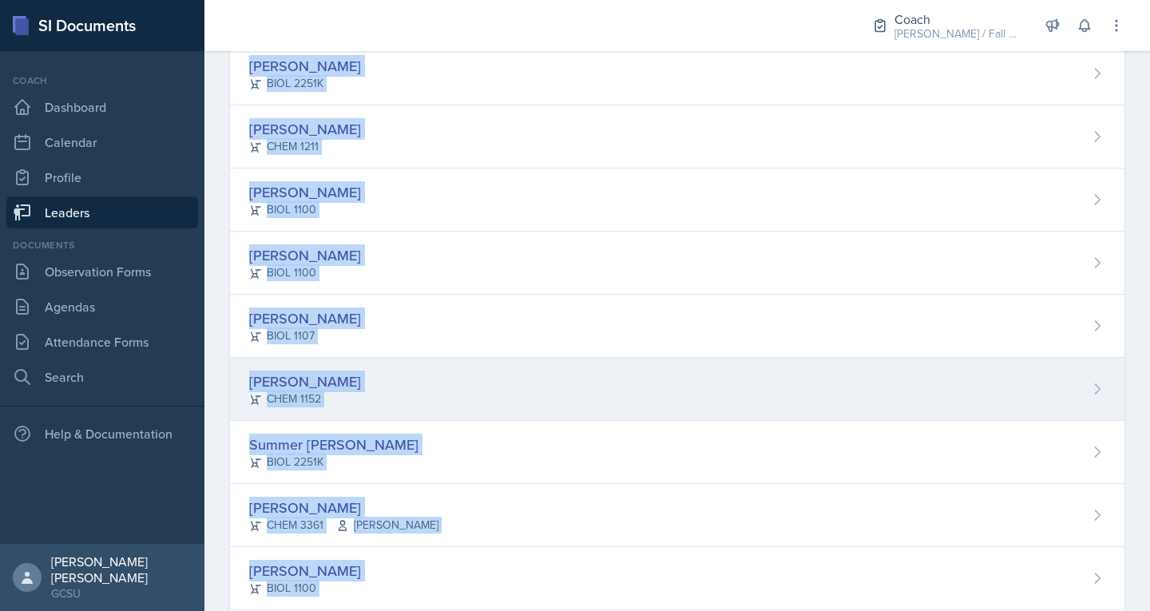
click at [343, 386] on div "Carsyn Lewis CHEM 1152" at bounding box center [677, 389] width 894 height 63
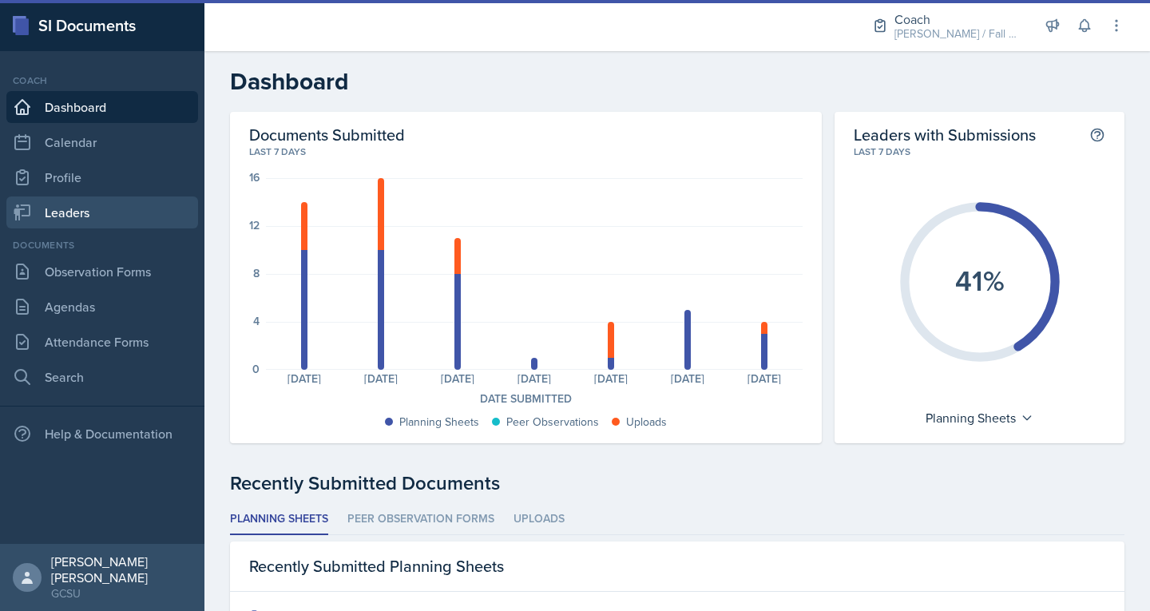
click at [78, 211] on link "Leaders" at bounding box center [102, 212] width 192 height 32
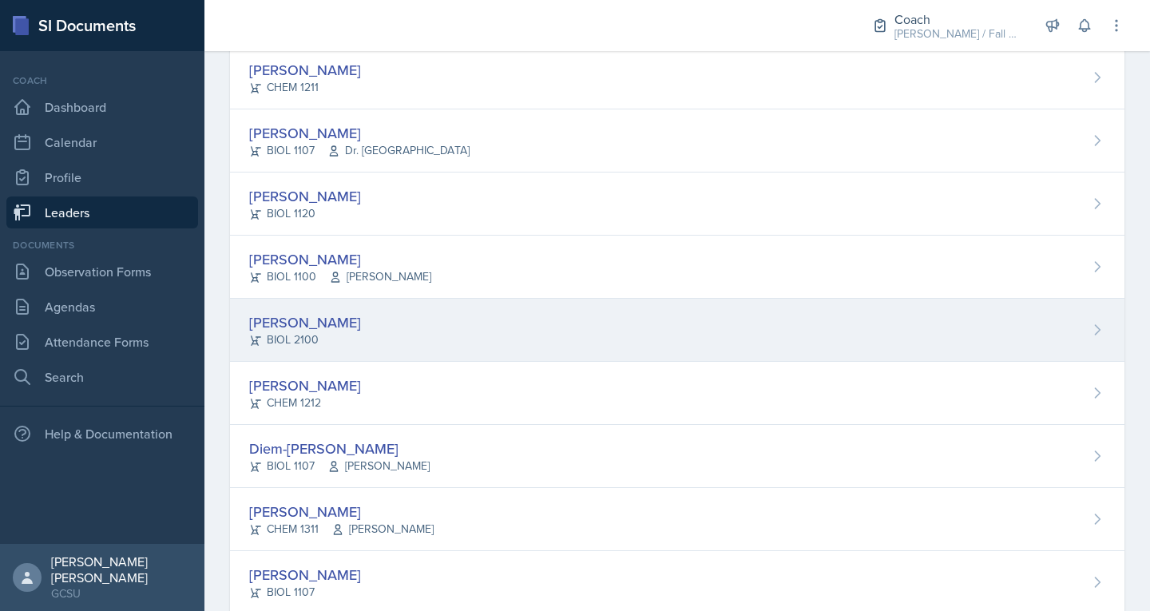
scroll to position [602, 0]
click at [266, 323] on div "[PERSON_NAME]" at bounding box center [305, 323] width 112 height 22
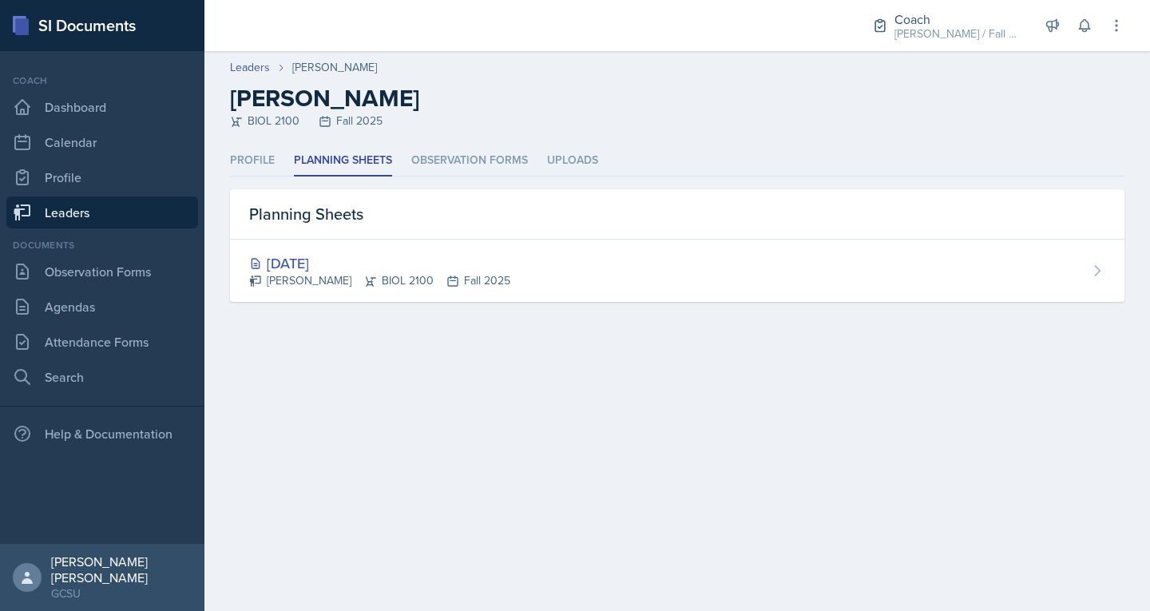
click at [128, 204] on link "Leaders" at bounding box center [102, 212] width 192 height 32
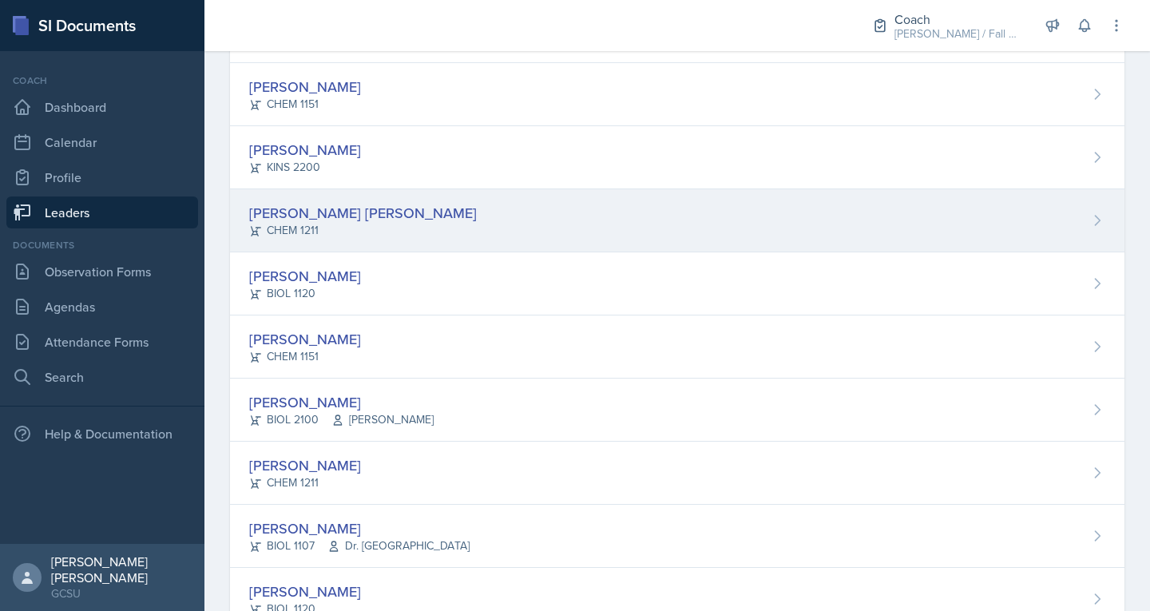
scroll to position [213, 0]
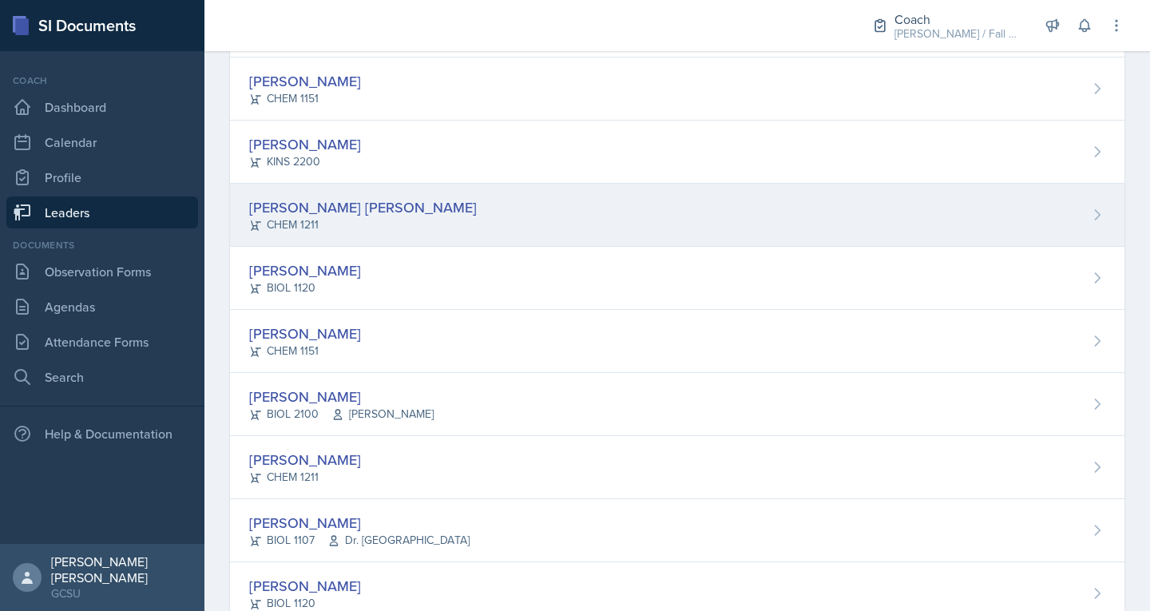
click at [312, 225] on div "CHEM 1211" at bounding box center [363, 224] width 228 height 17
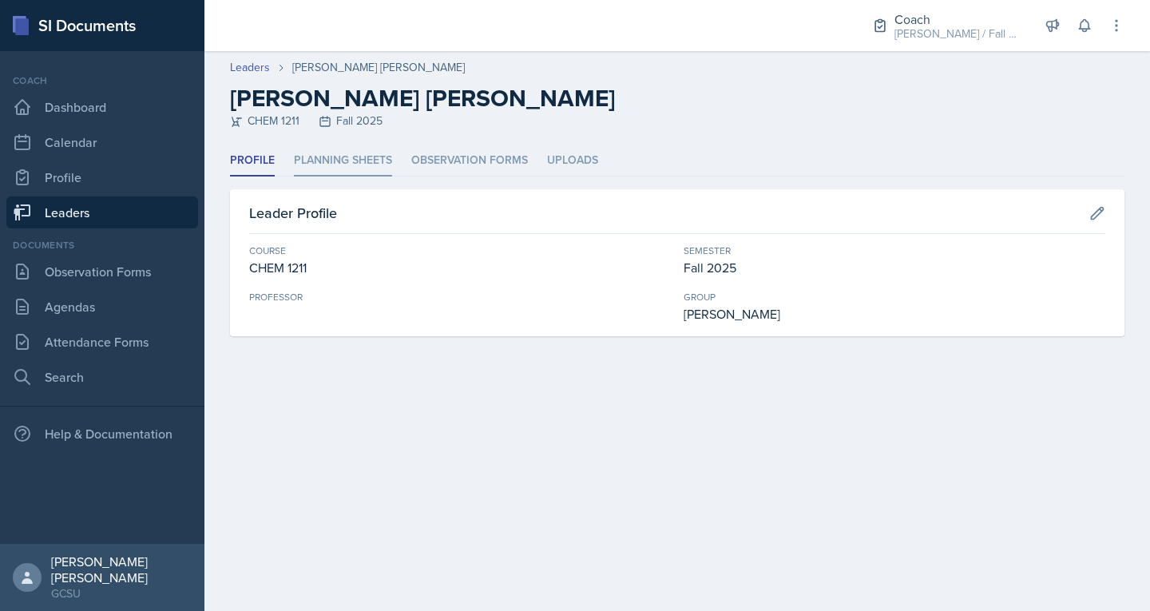
click at [370, 159] on li "Planning Sheets" at bounding box center [343, 160] width 98 height 31
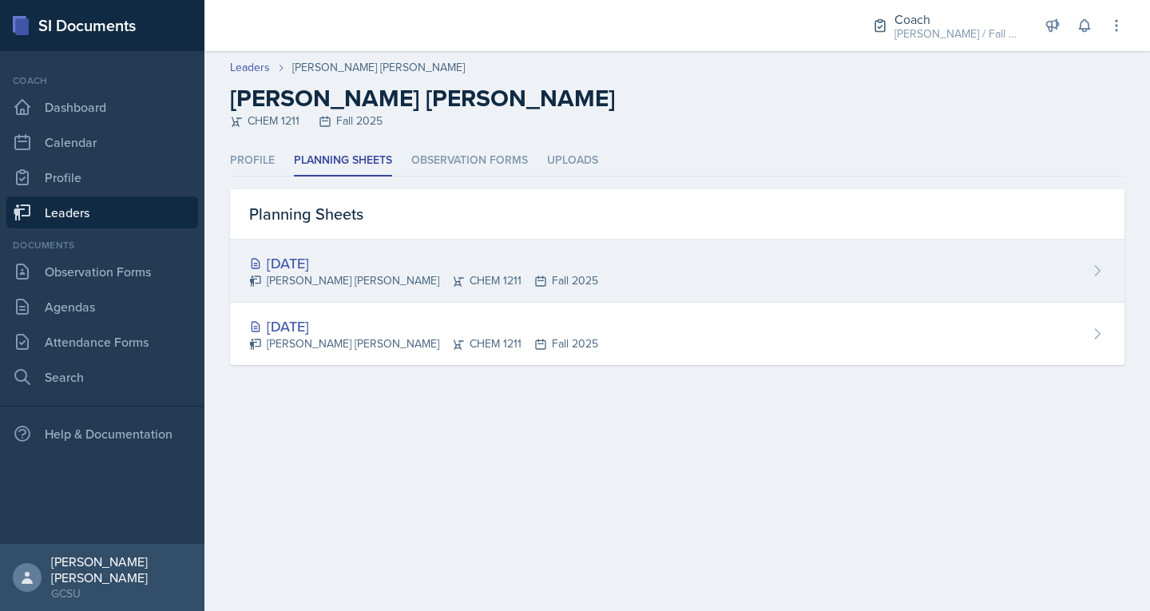
click at [345, 265] on div "Sep 2nd, 2025" at bounding box center [423, 263] width 349 height 22
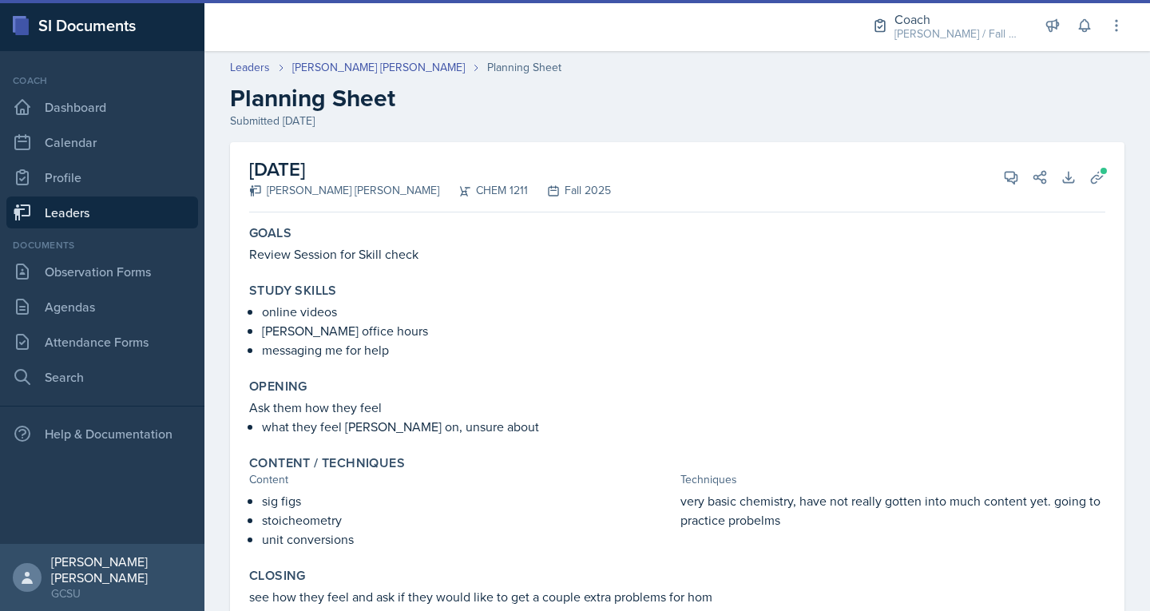
scroll to position [117, 0]
